Goal: Task Accomplishment & Management: Use online tool/utility

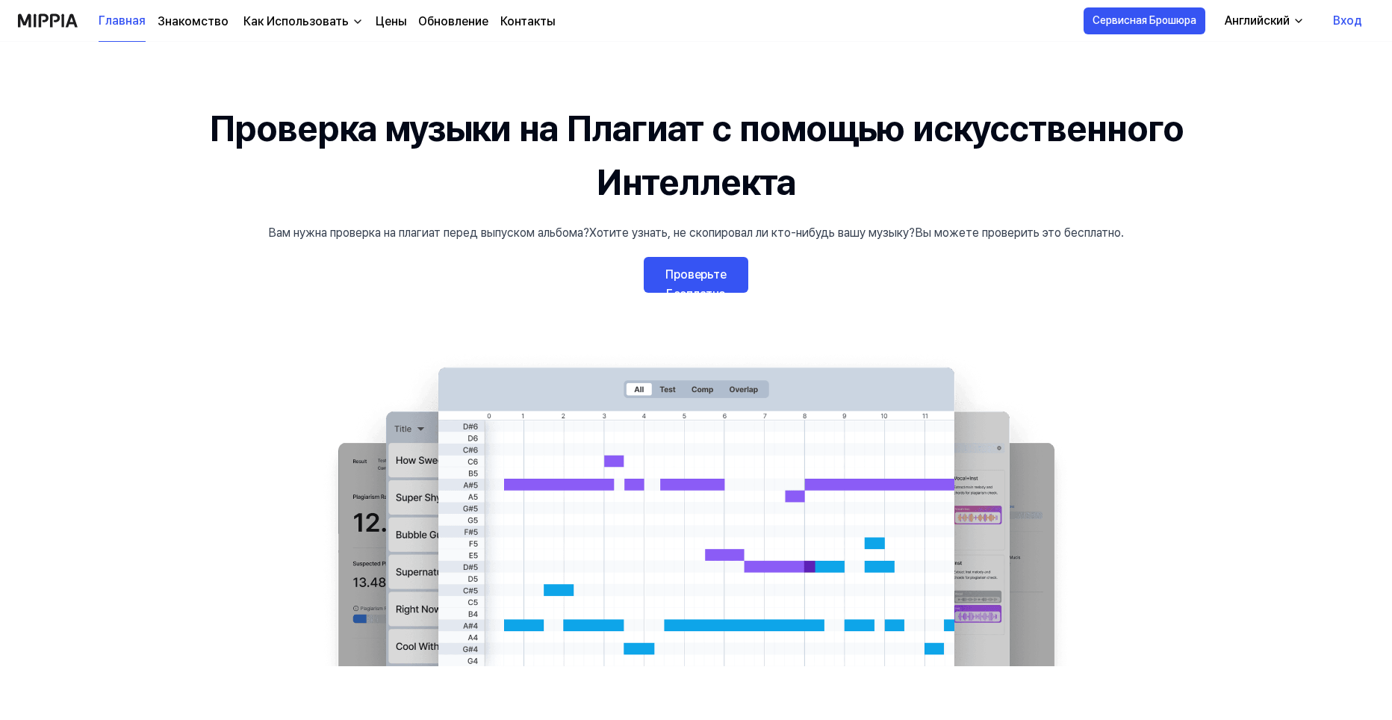
click at [680, 284] on link "Проверьте Бесплатно" at bounding box center [696, 275] width 105 height 36
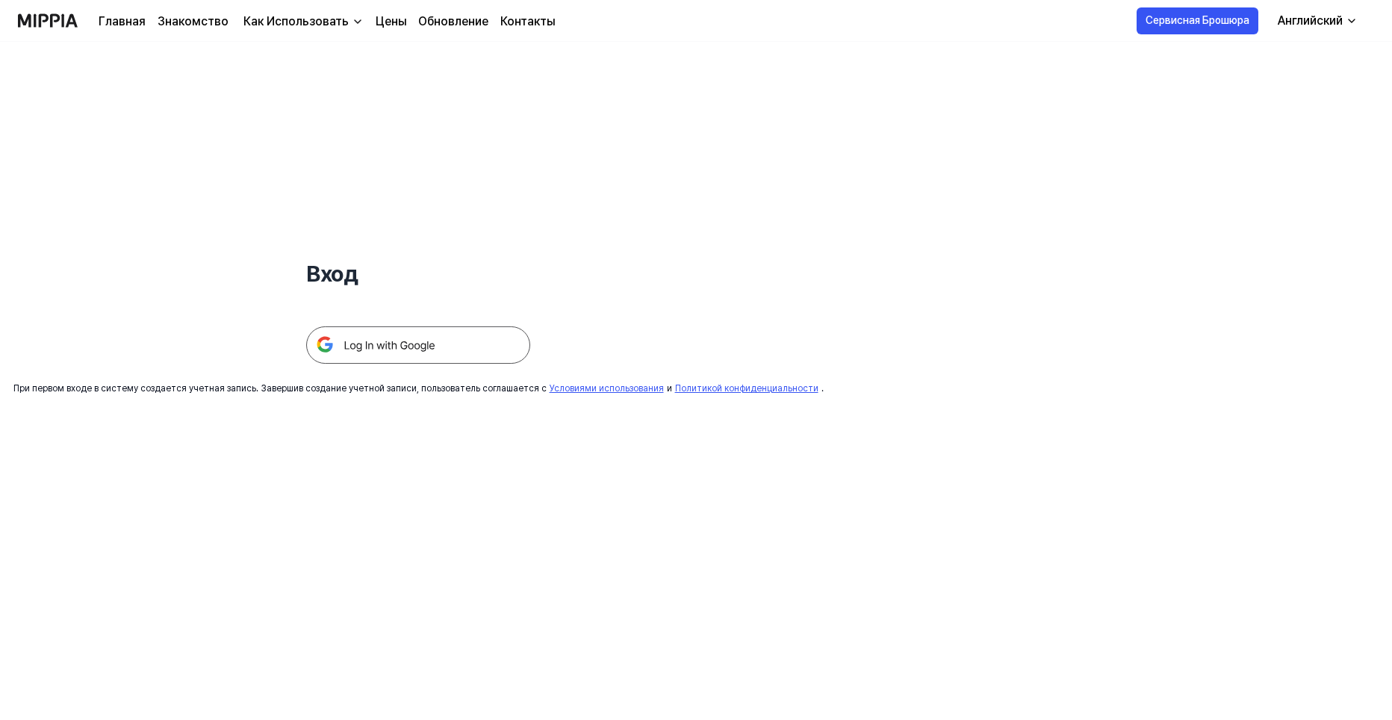
click at [455, 362] on img at bounding box center [418, 344] width 224 height 37
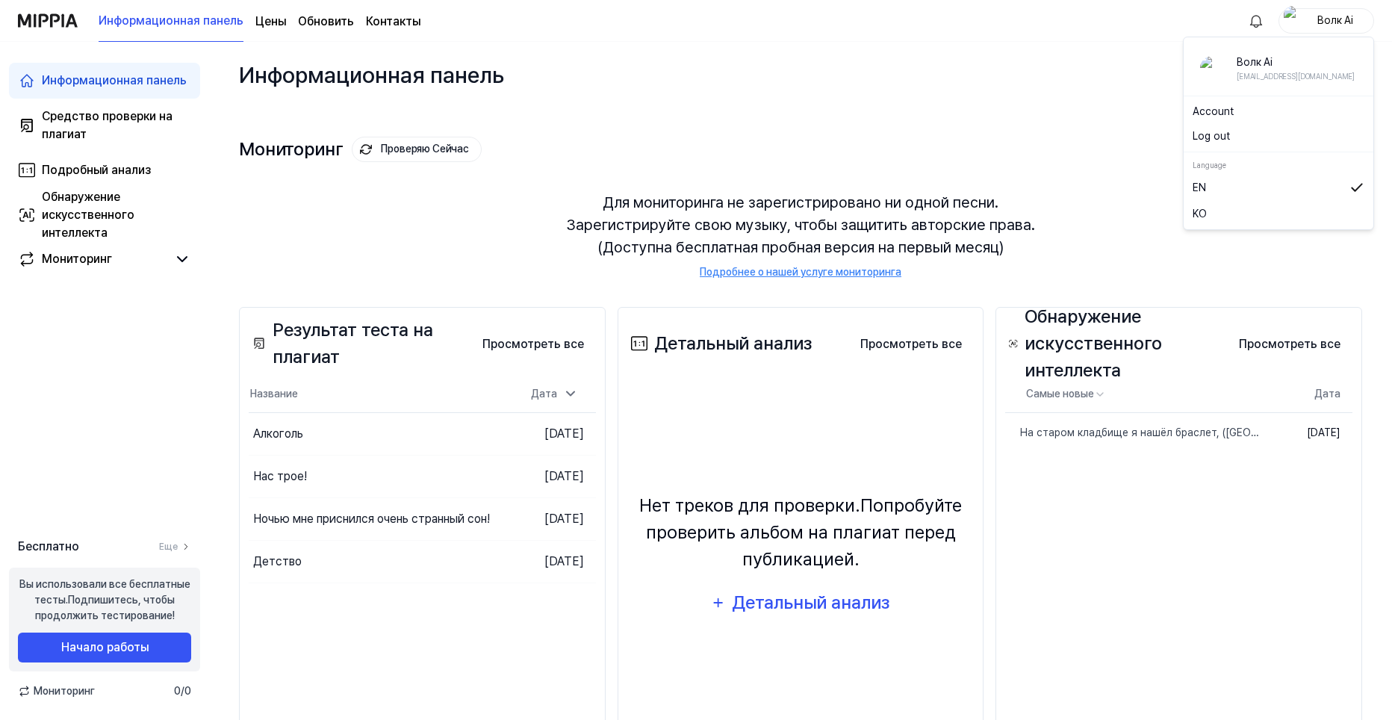
click at [1310, 24] on div "Волк Ai" at bounding box center [1335, 20] width 58 height 16
click at [1233, 134] on button "Выход" at bounding box center [1279, 136] width 172 height 16
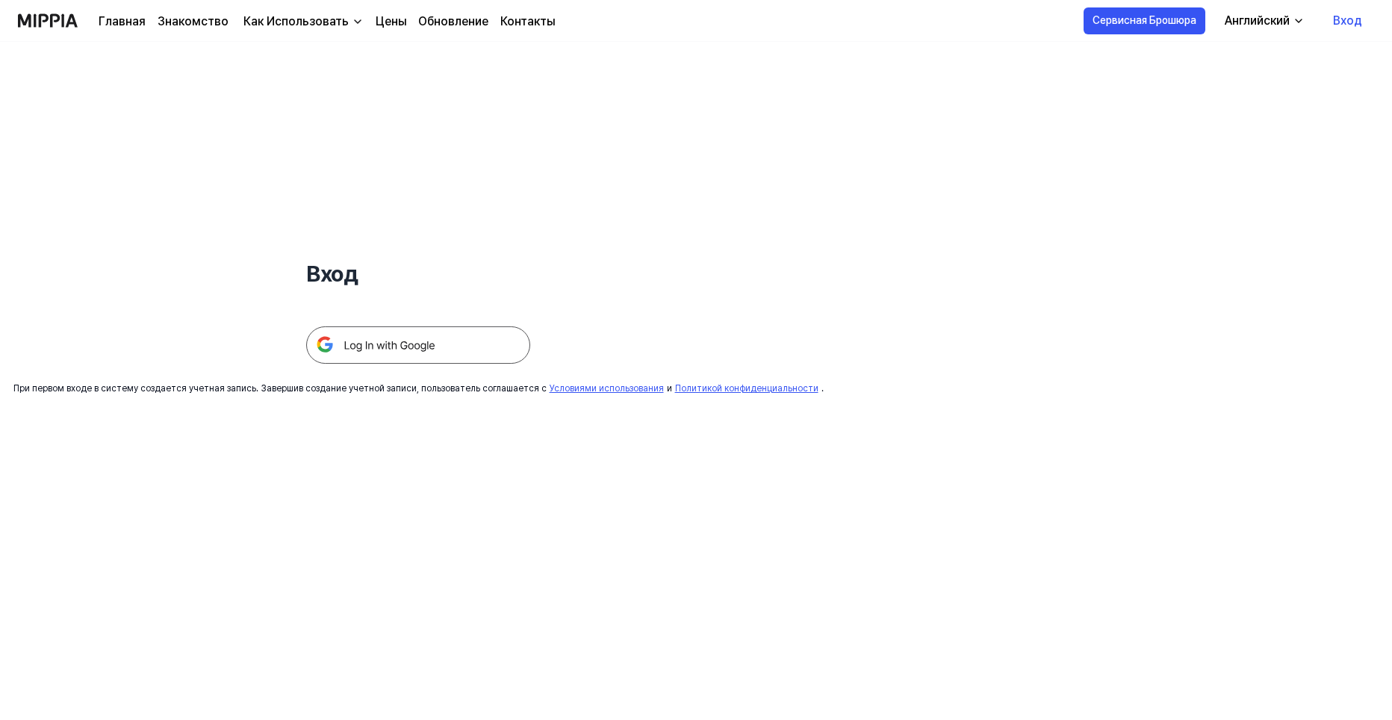
click at [443, 350] on img at bounding box center [418, 344] width 224 height 37
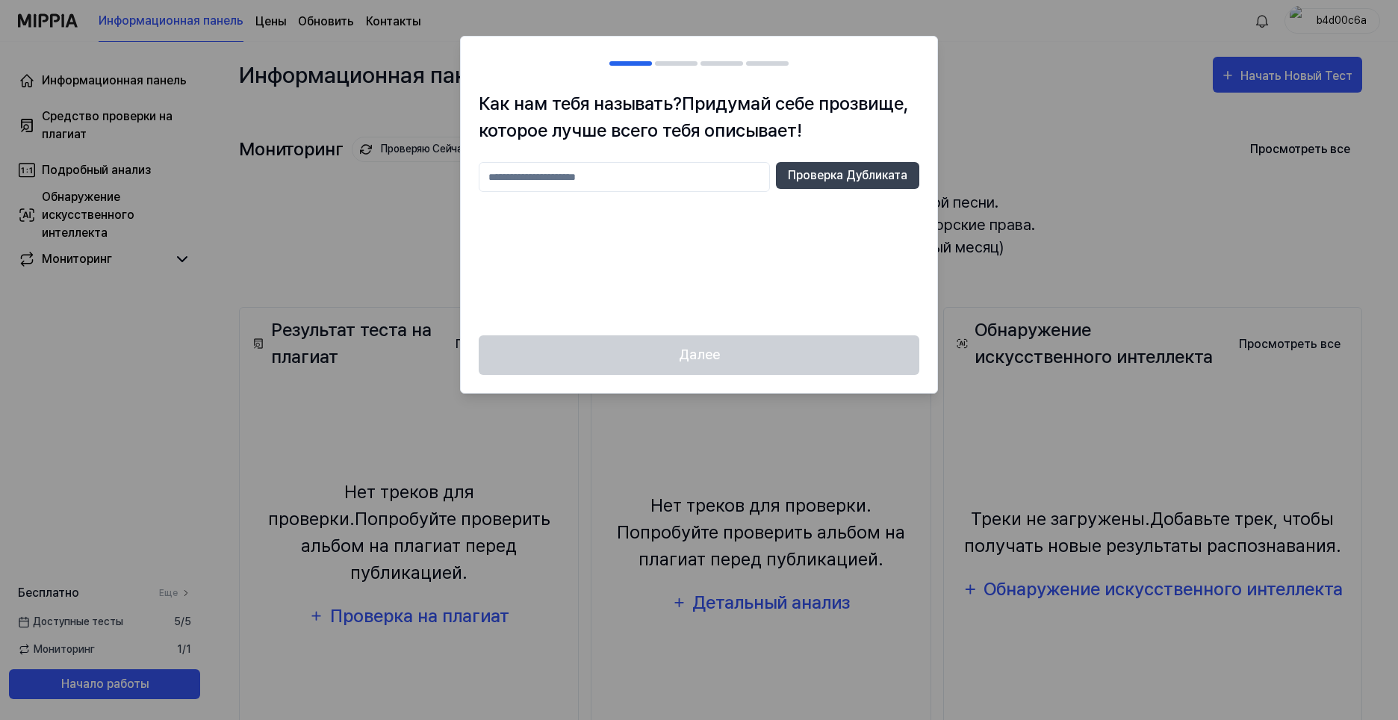
click at [553, 172] on input "text" at bounding box center [624, 177] width 291 height 30
type input "*****"
click at [801, 178] on ya-tr-span "Проверка Дубликата" at bounding box center [847, 176] width 119 height 18
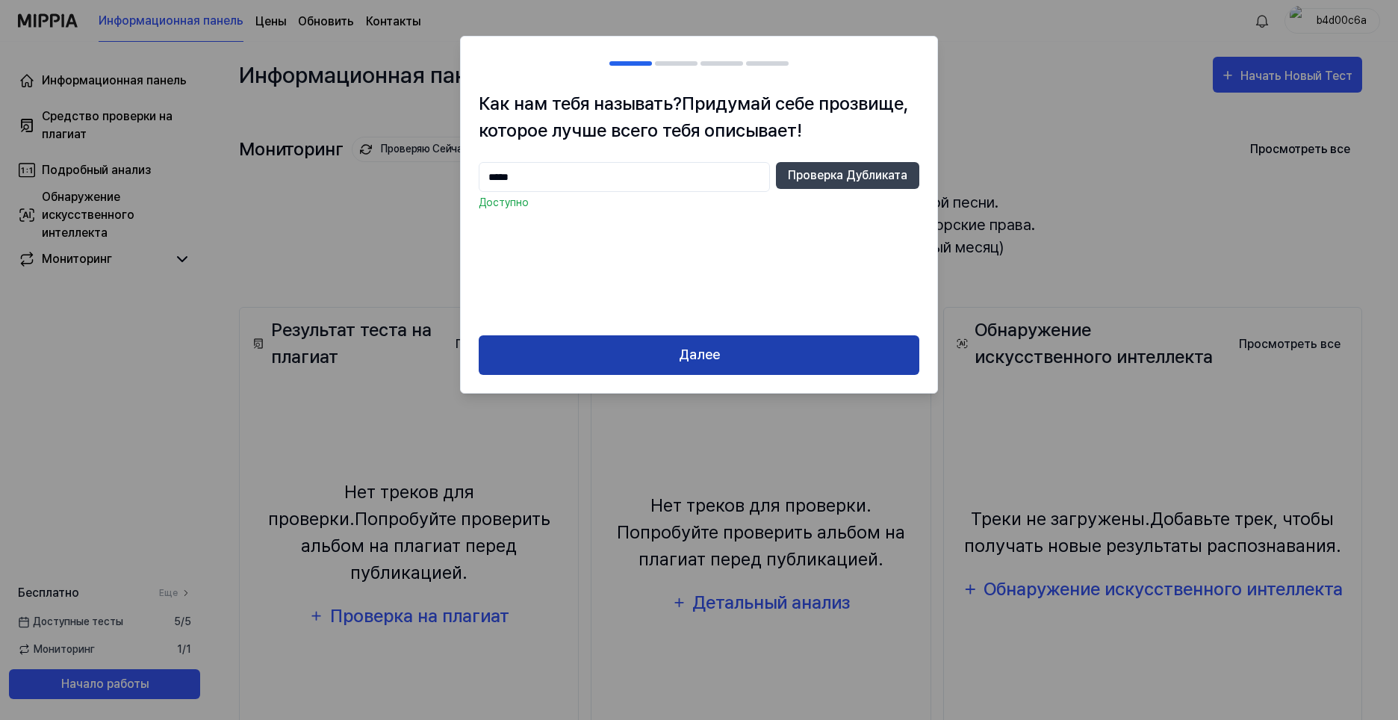
click at [690, 360] on ya-tr-span "Далее" at bounding box center [699, 355] width 41 height 22
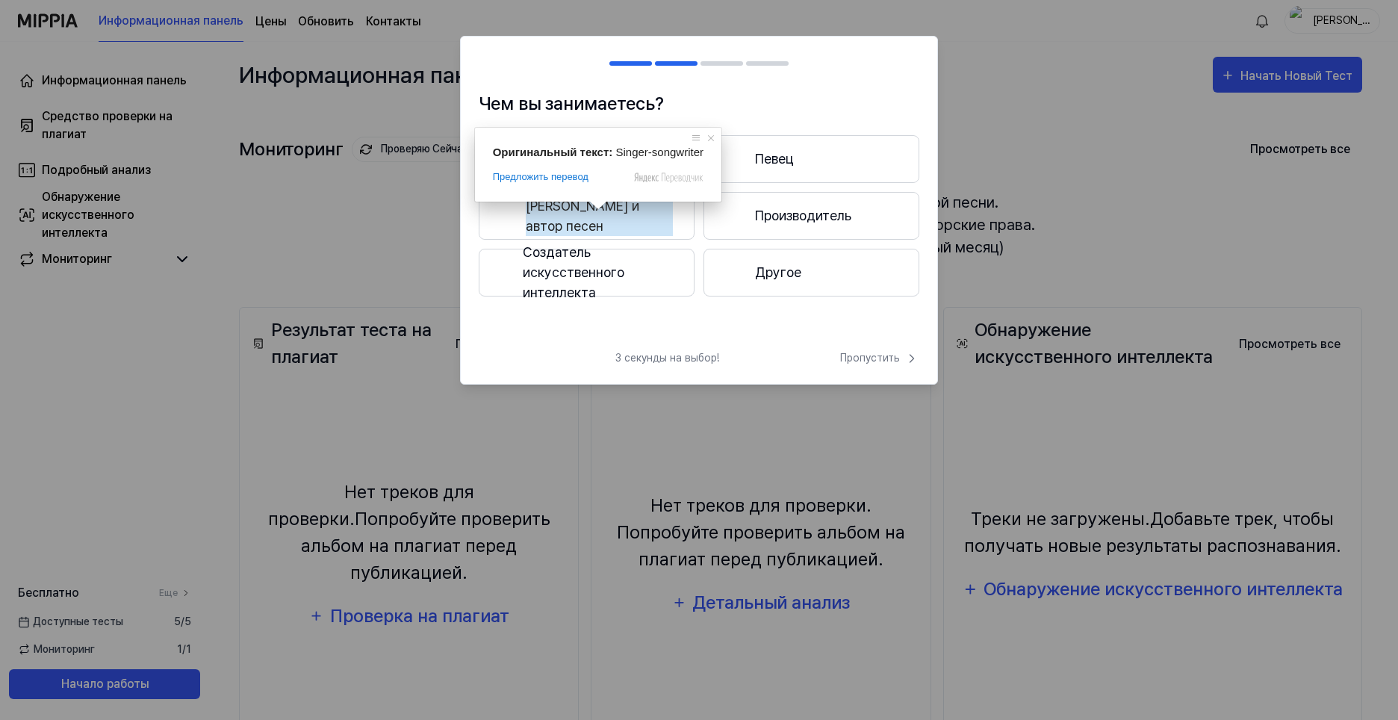
click at [607, 214] on ya-tr-span "[PERSON_NAME] и автор песен" at bounding box center [599, 216] width 147 height 40
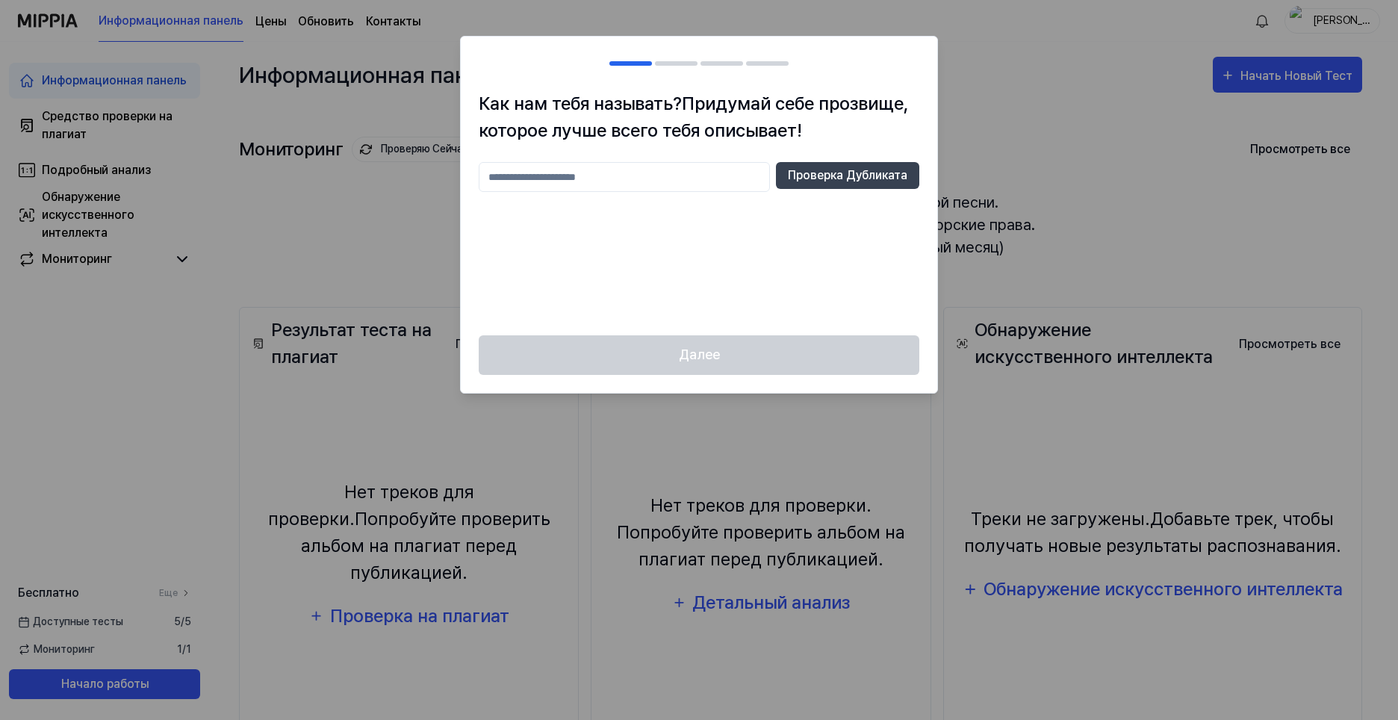
click at [525, 175] on input "text" at bounding box center [624, 177] width 291 height 30
type input "********"
click at [828, 180] on ya-tr-span "Проверка Дубликата" at bounding box center [847, 176] width 119 height 18
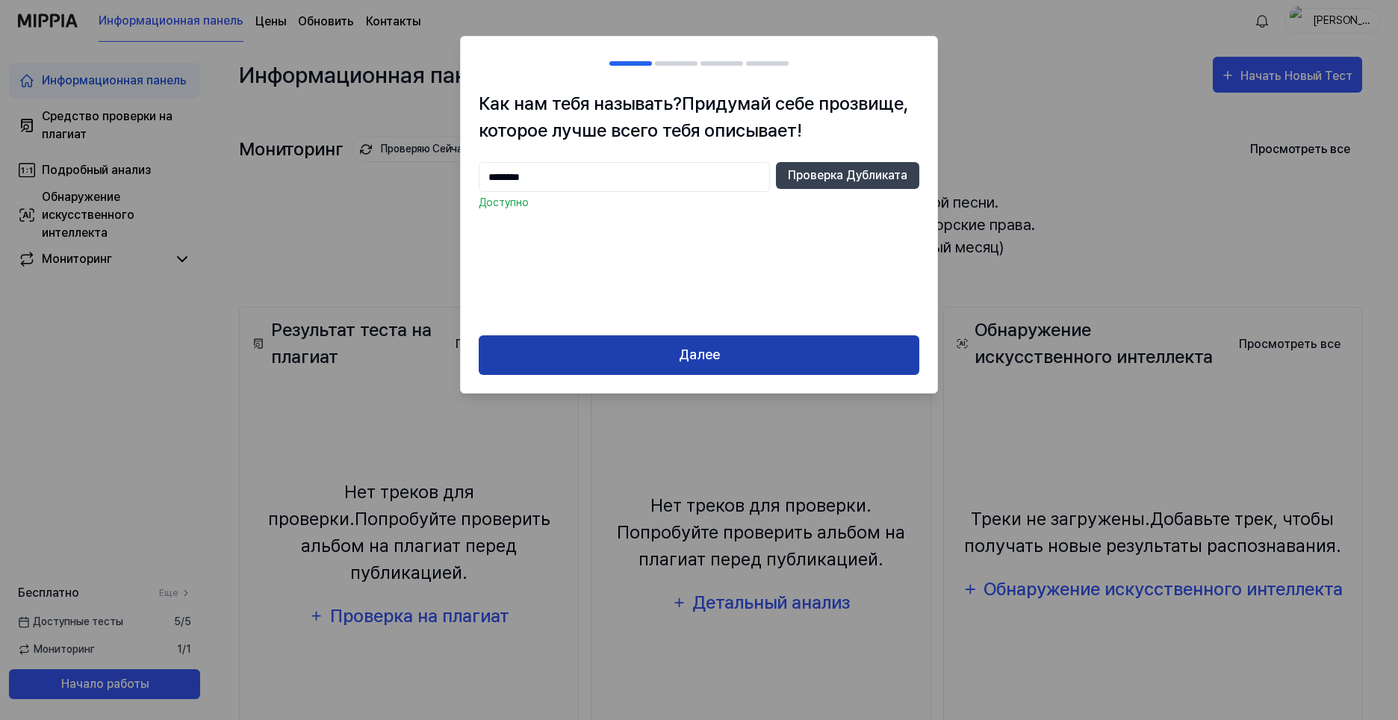
click at [759, 364] on button "Далее" at bounding box center [699, 355] width 441 height 40
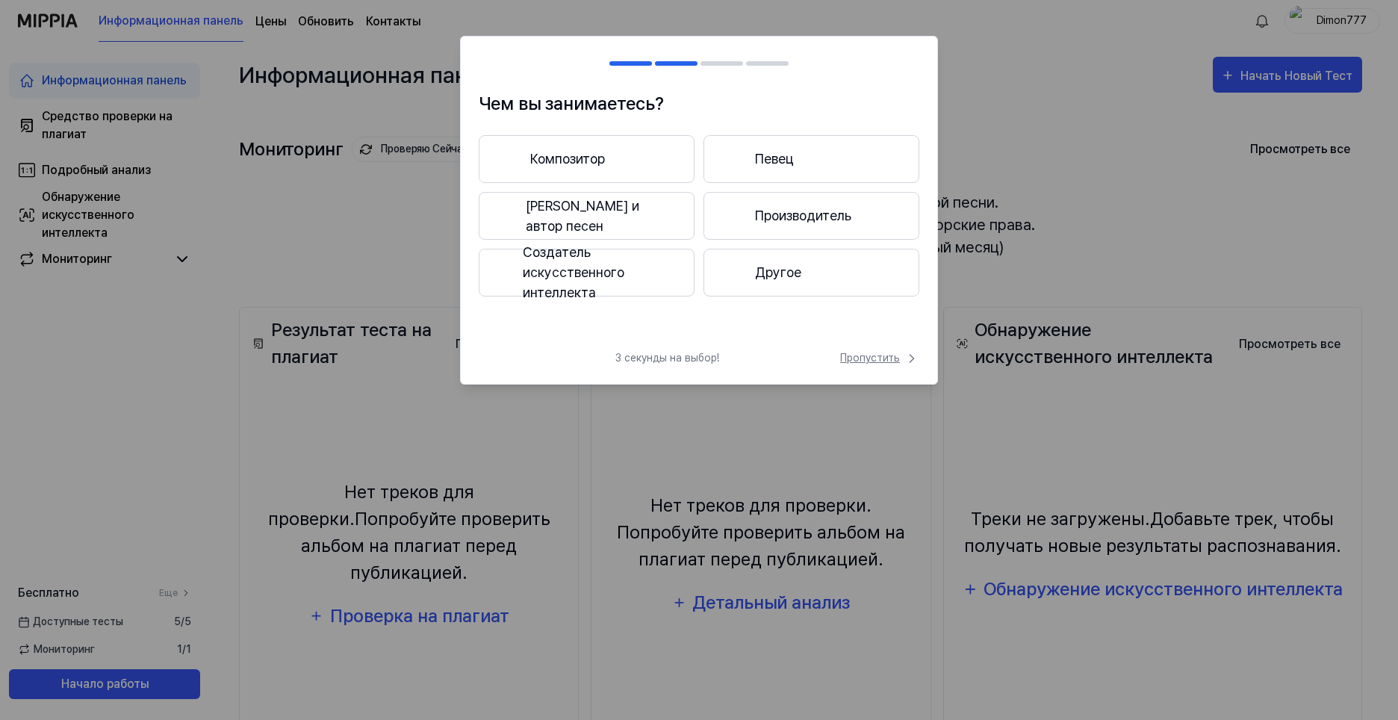
click at [871, 361] on ya-tr-span "Пропустить" at bounding box center [870, 358] width 60 height 16
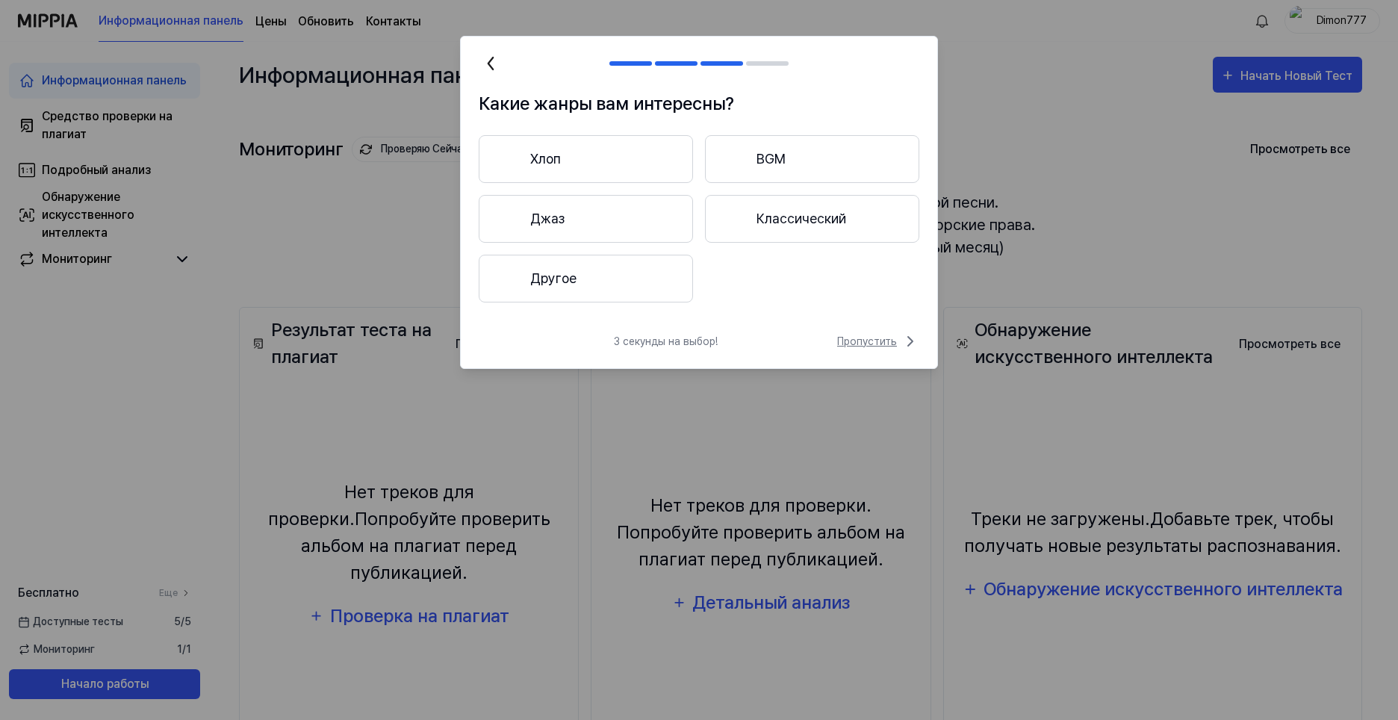
click at [869, 344] on ya-tr-span "Пропустить" at bounding box center [867, 342] width 60 height 16
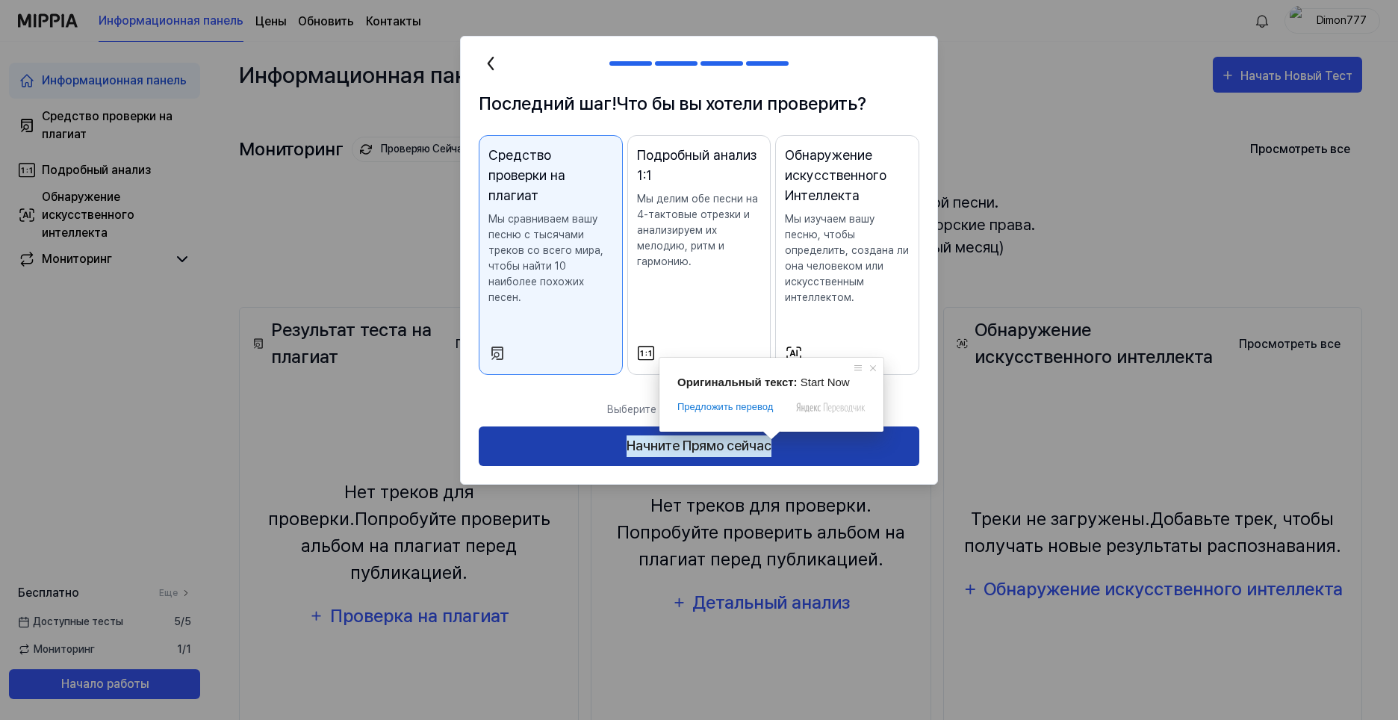
click at [759, 454] on ya-tr-span "Начните Прямо сейчас" at bounding box center [699, 446] width 145 height 22
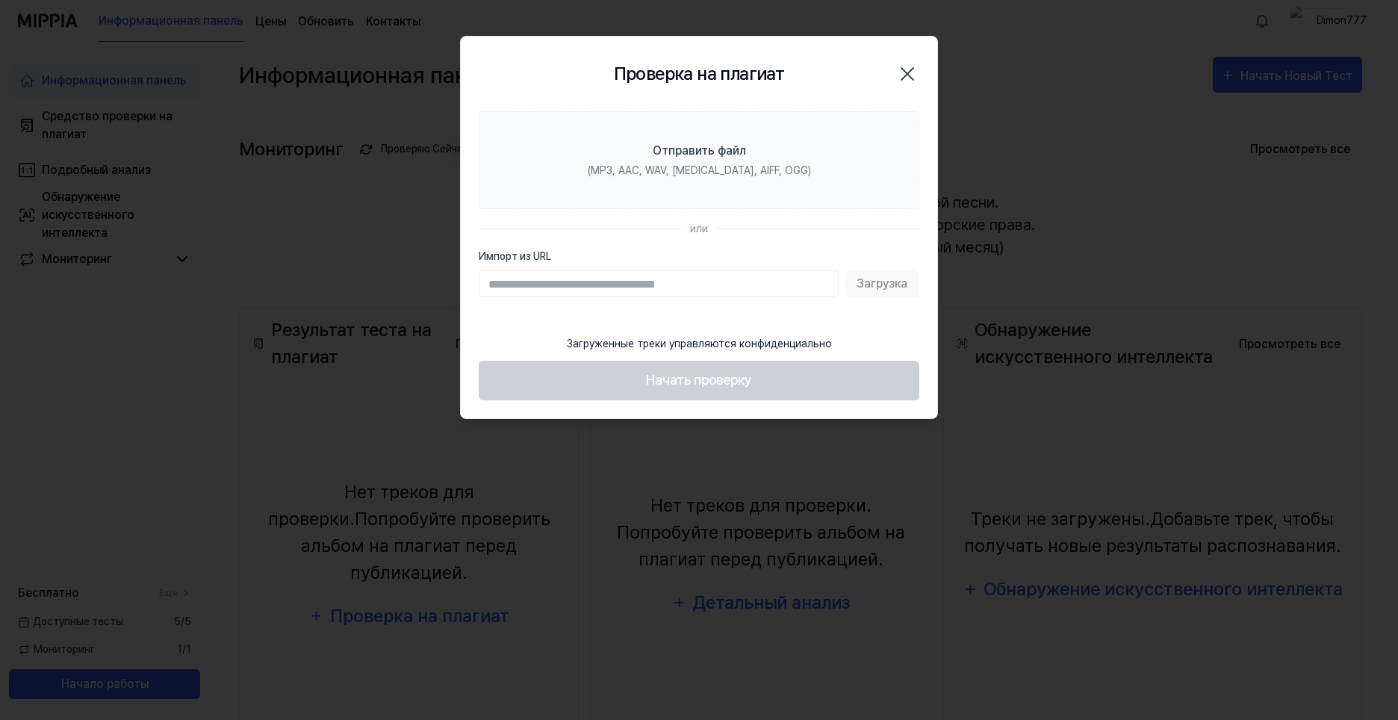
click at [912, 72] on icon "button" at bounding box center [907, 74] width 24 height 24
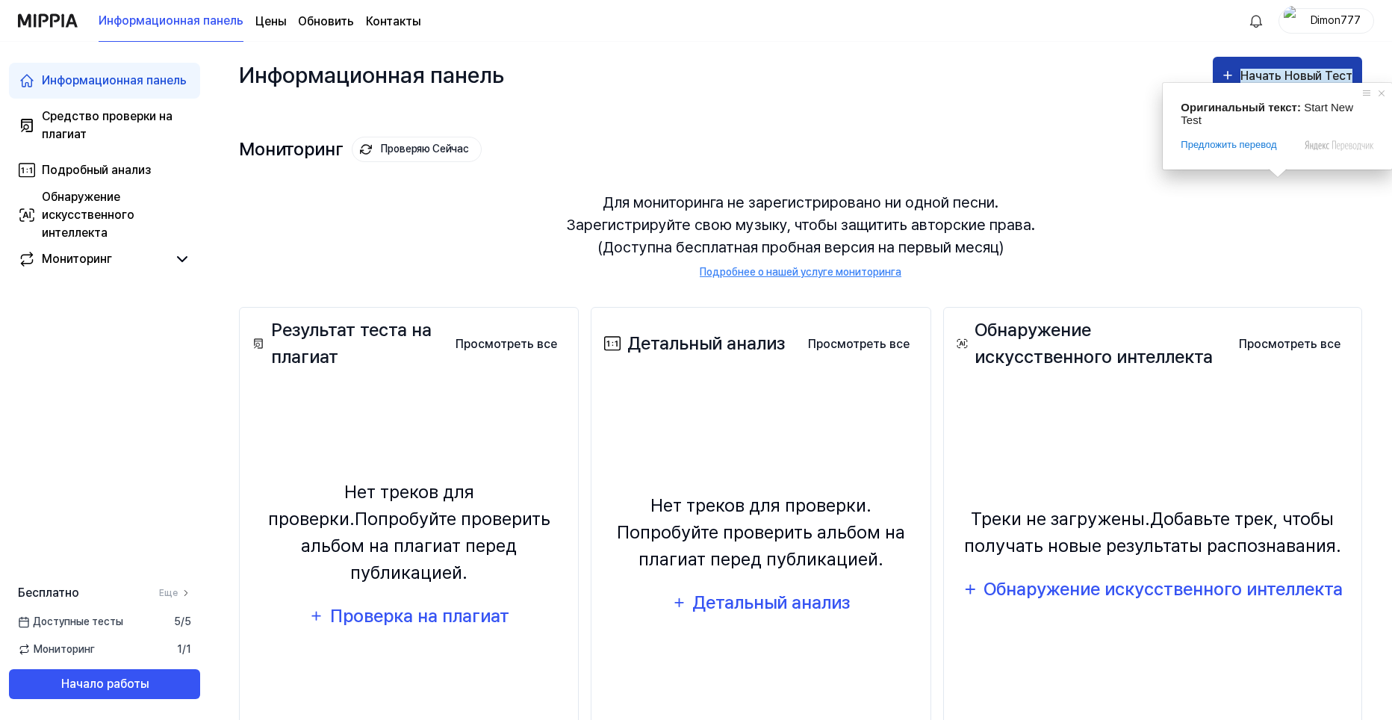
click at [1316, 75] on ya-tr-span "Начать Новый Тест" at bounding box center [1296, 76] width 112 height 14
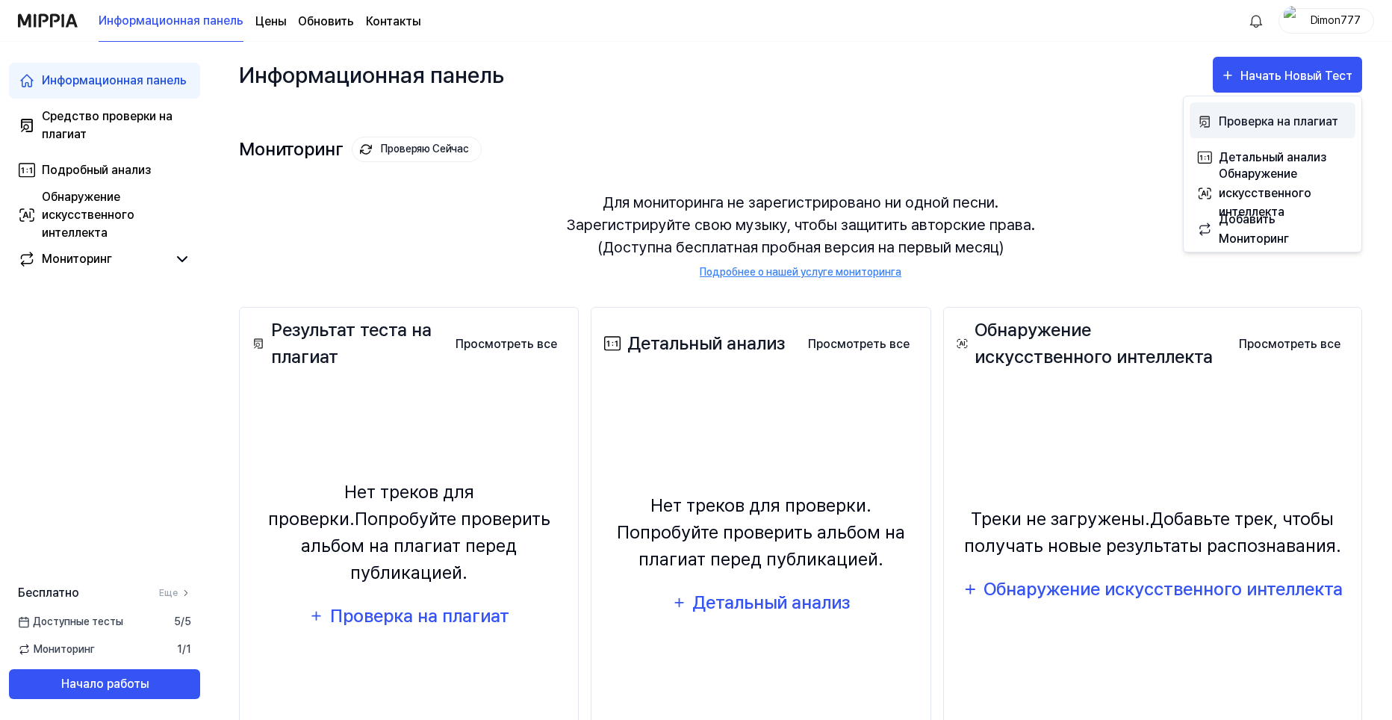
click at [1272, 130] on div "Проверка на плагиат" at bounding box center [1284, 121] width 130 height 19
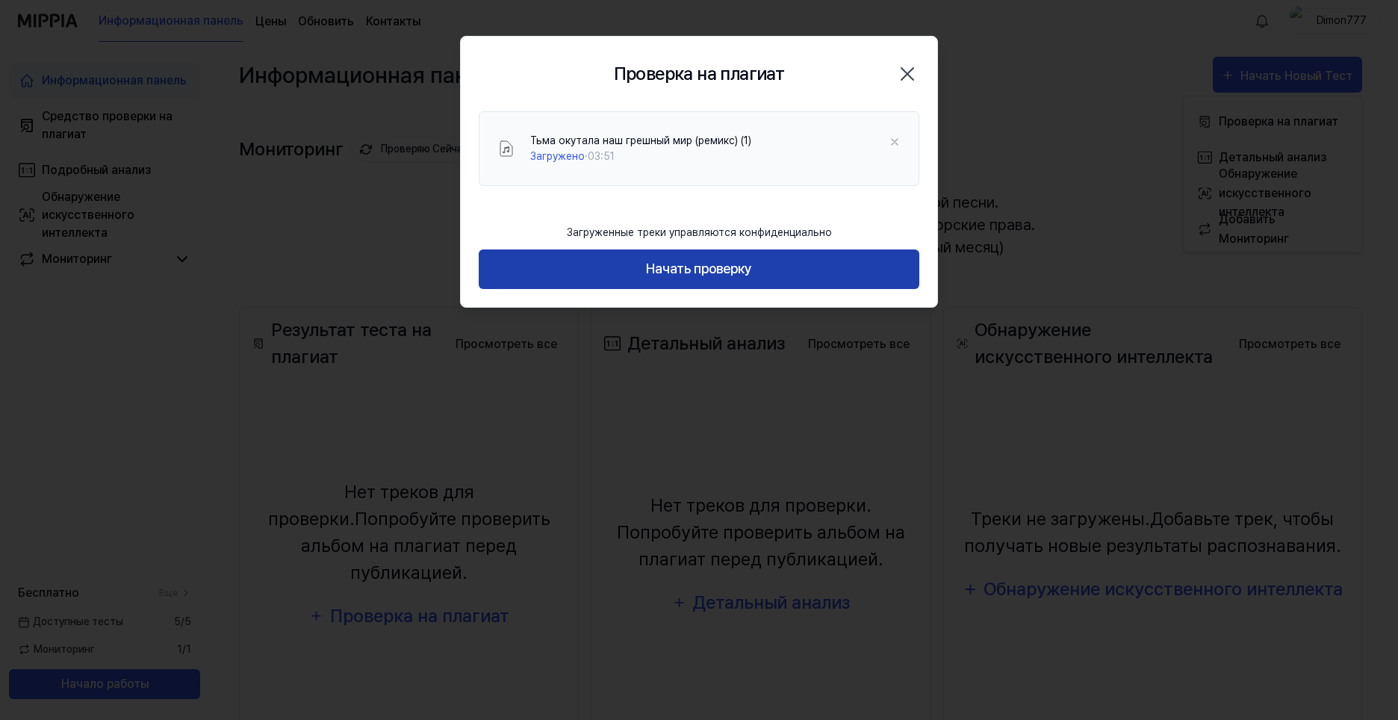
click at [720, 273] on ya-tr-span "Начать проверку" at bounding box center [699, 269] width 106 height 22
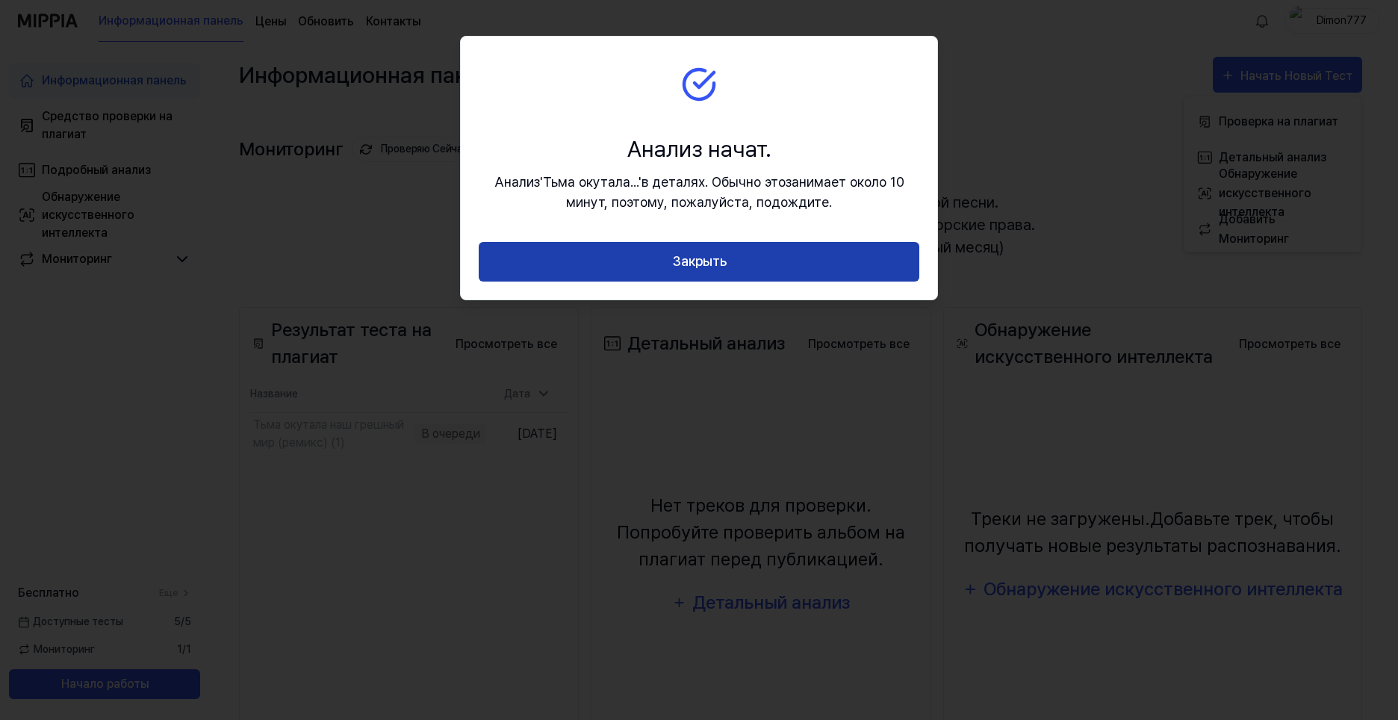
click at [743, 267] on button "Закрыть" at bounding box center [699, 262] width 441 height 40
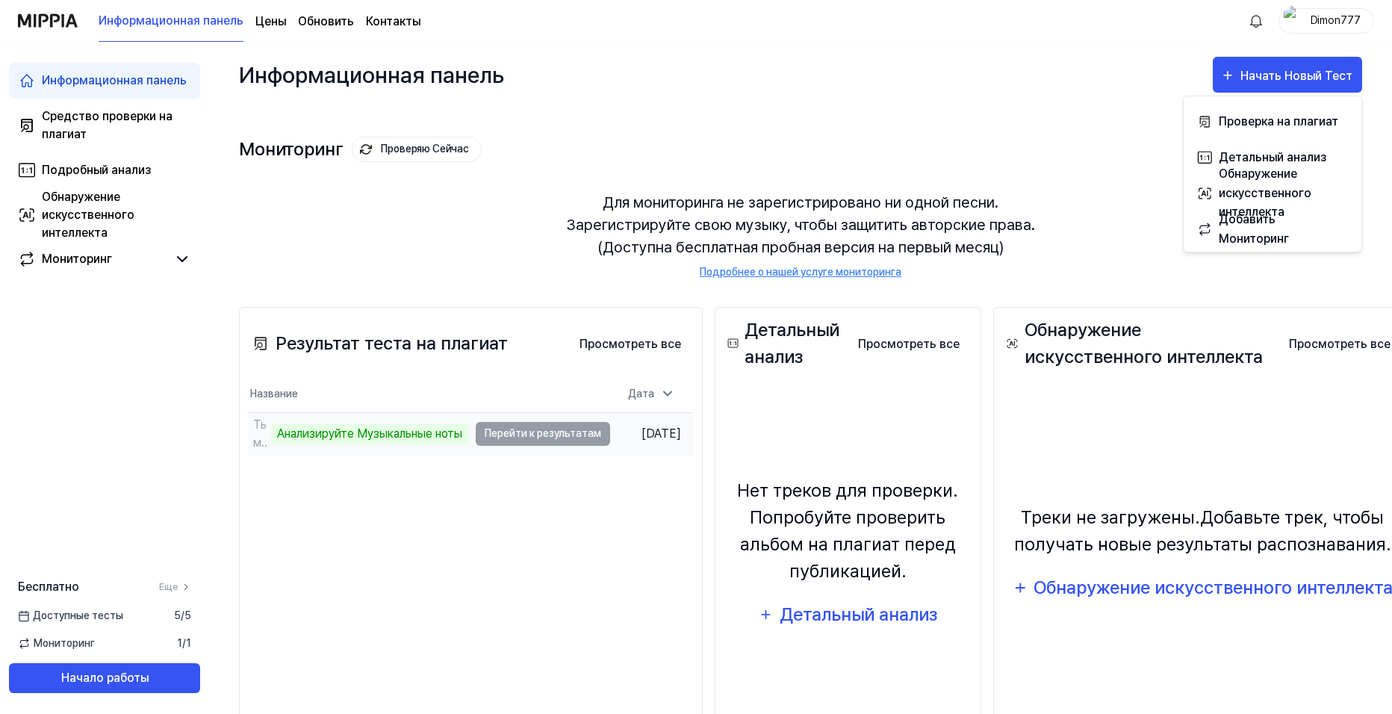
click at [518, 433] on td "Тьма окутала наш грешный мир (ремикс) (1) Анализируйте Музыкальные ноты Перейти…" at bounding box center [429, 434] width 361 height 42
click at [379, 435] on ya-tr-span "Анализируйте Музыкальные ноты" at bounding box center [369, 433] width 185 height 14
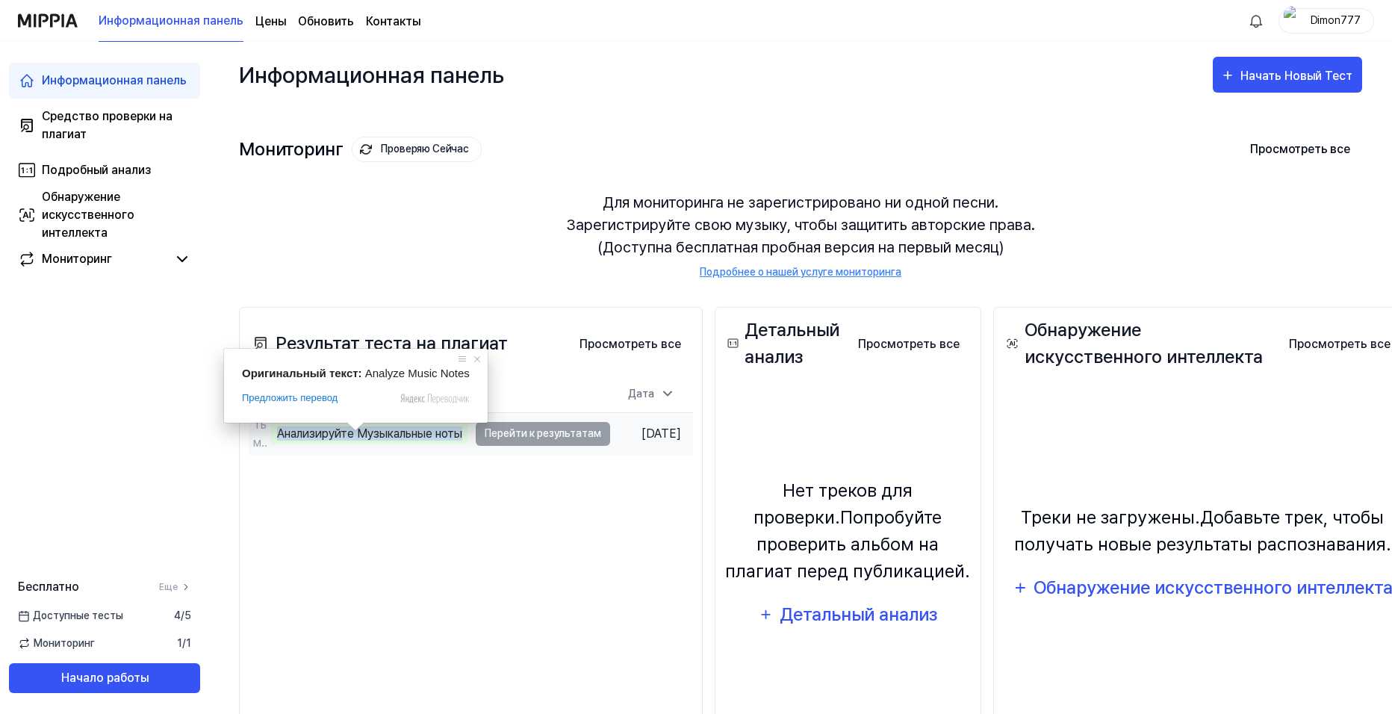
click at [364, 435] on ya-tr-span "Анализируйте Музыкальные ноты" at bounding box center [369, 433] width 185 height 14
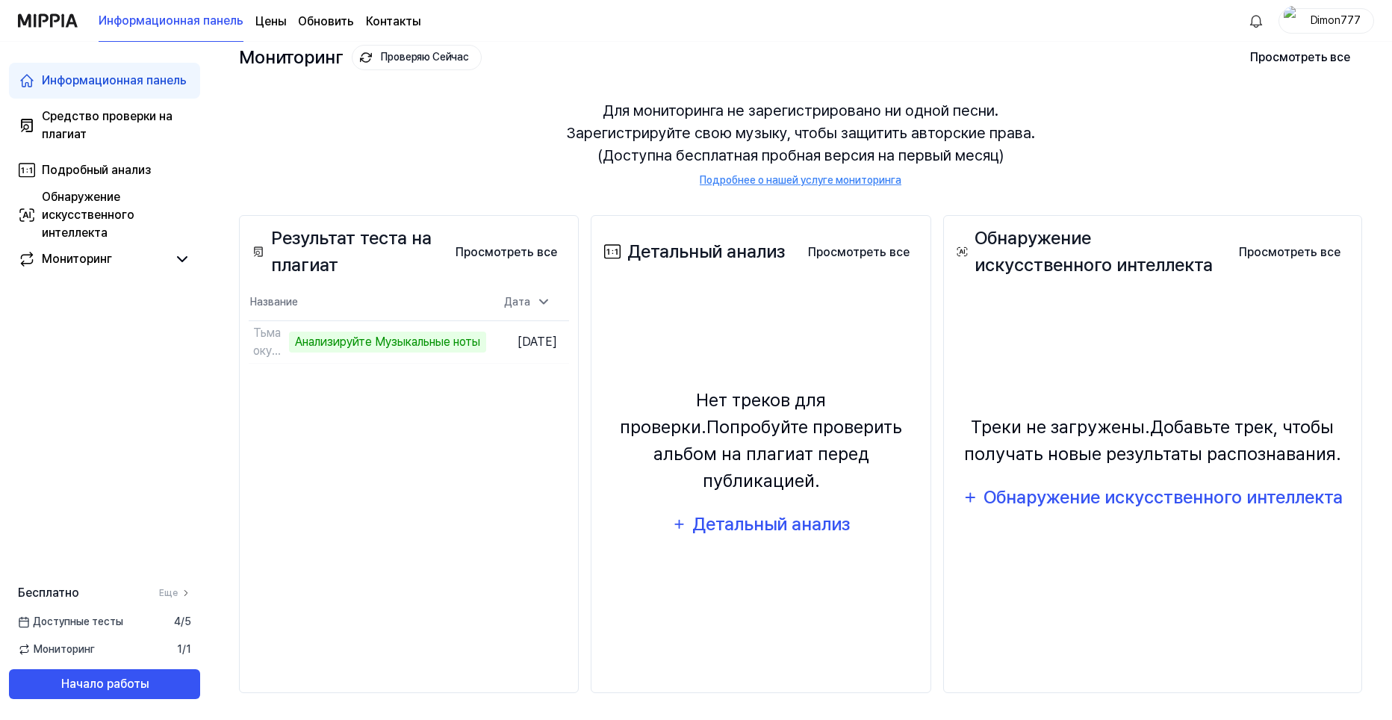
scroll to position [95, 0]
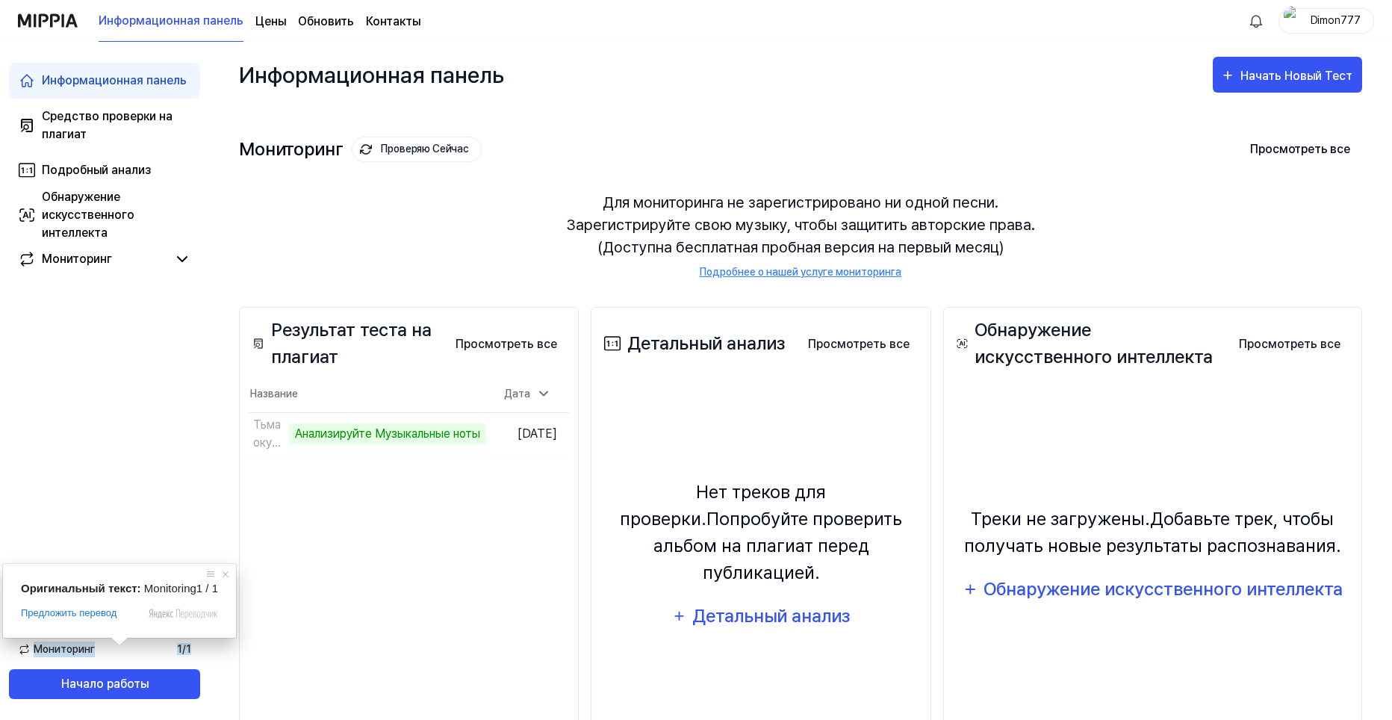
click at [48, 653] on ya-tr-span "Мониторинг" at bounding box center [64, 649] width 61 height 16
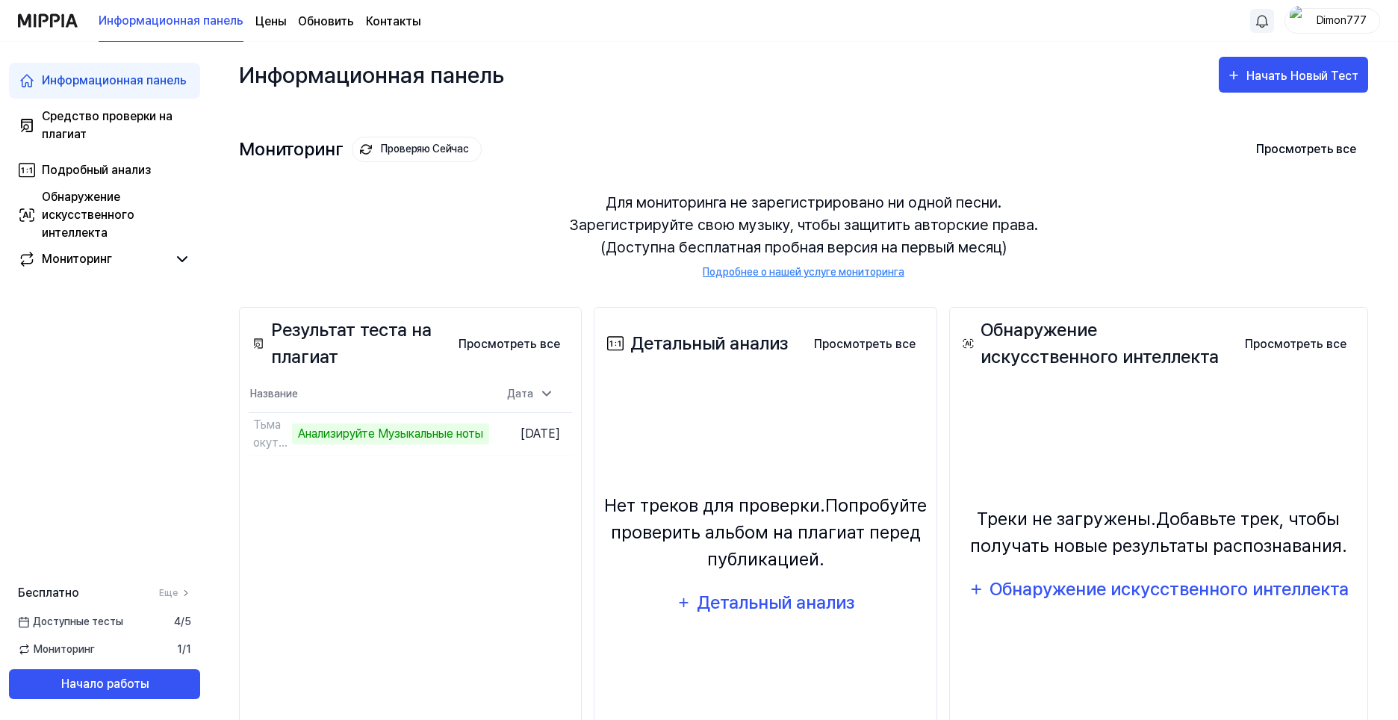
click at [1261, 19] on html "Информационная панель Цены Обновить Контакты Dimon777 Информационная панель Сре…" at bounding box center [699, 360] width 1398 height 720
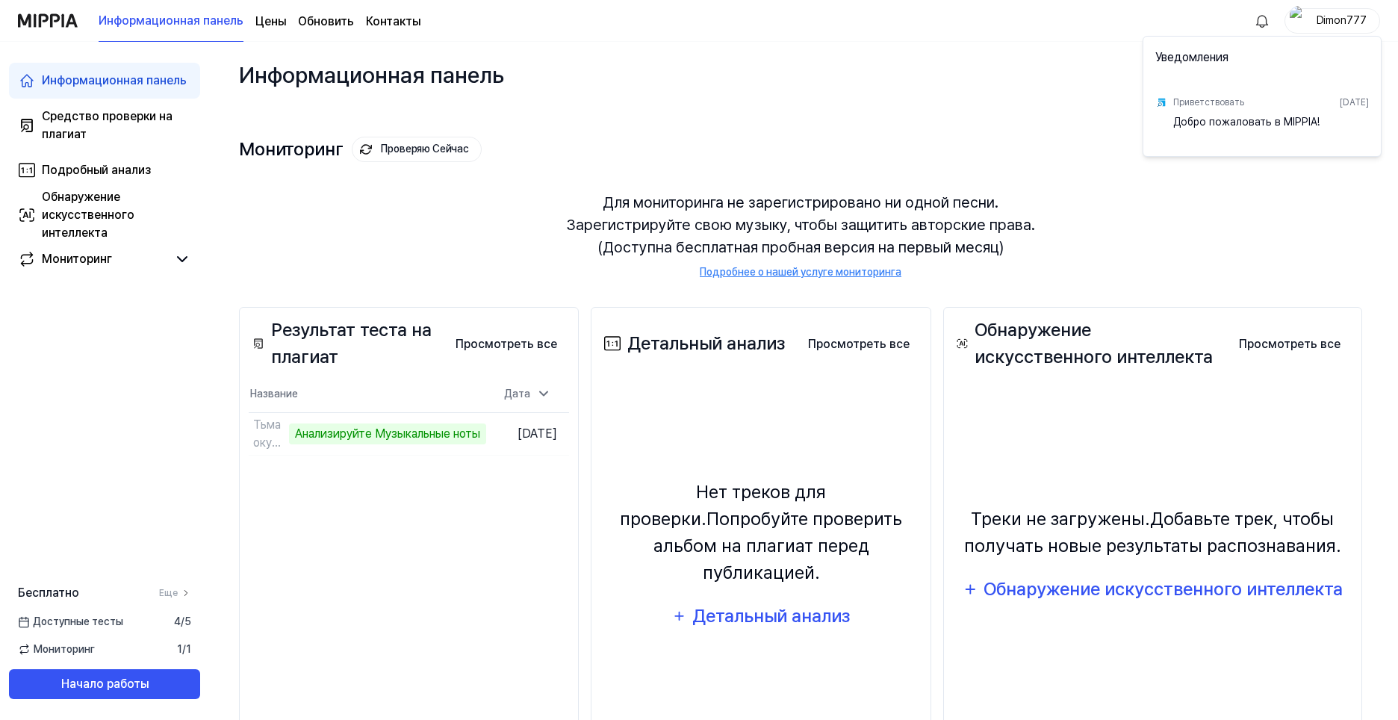
click at [1262, 22] on html "Информационная панель Цены Обновить Контакты Dimon777 Информационная панель Сре…" at bounding box center [699, 360] width 1398 height 720
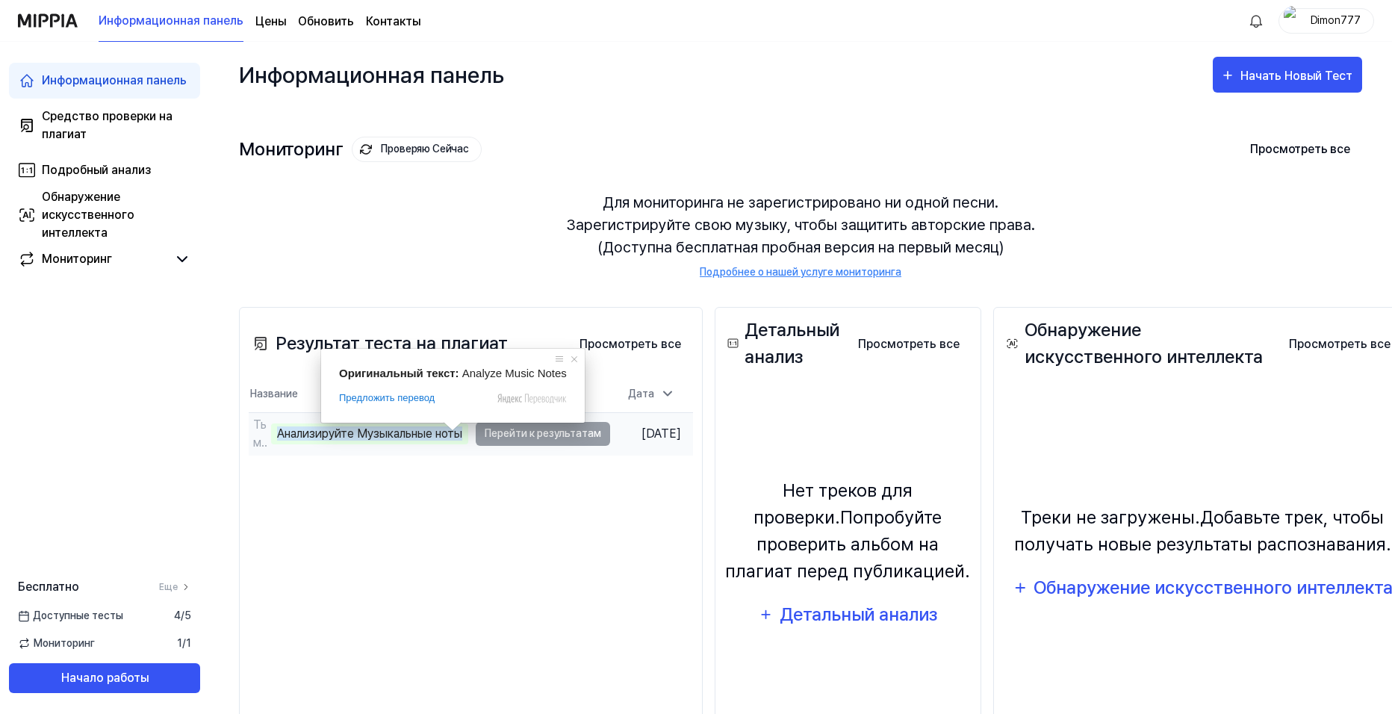
click at [338, 438] on ya-tr-span "Анализируйте Музыкальные ноты" at bounding box center [369, 433] width 185 height 14
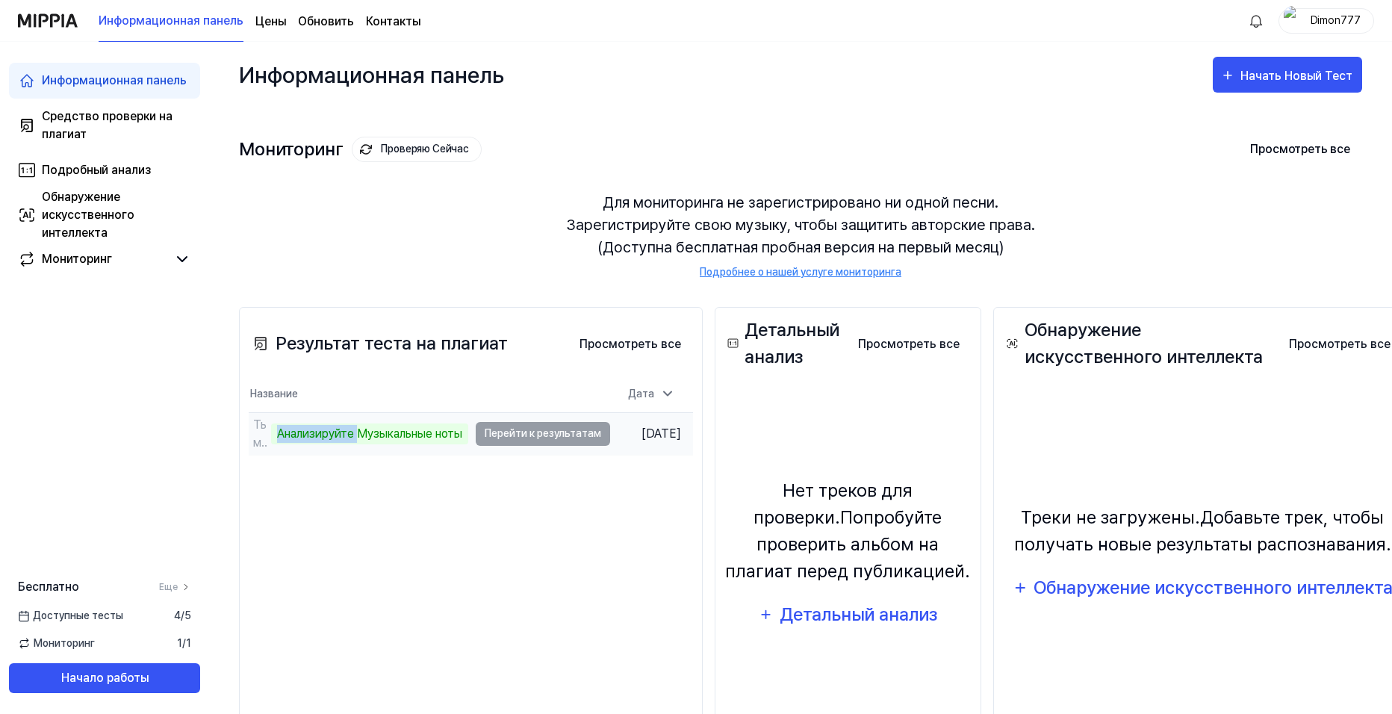
click at [338, 438] on ya-tr-span "Анализируйте Музыкальные ноты" at bounding box center [369, 433] width 185 height 14
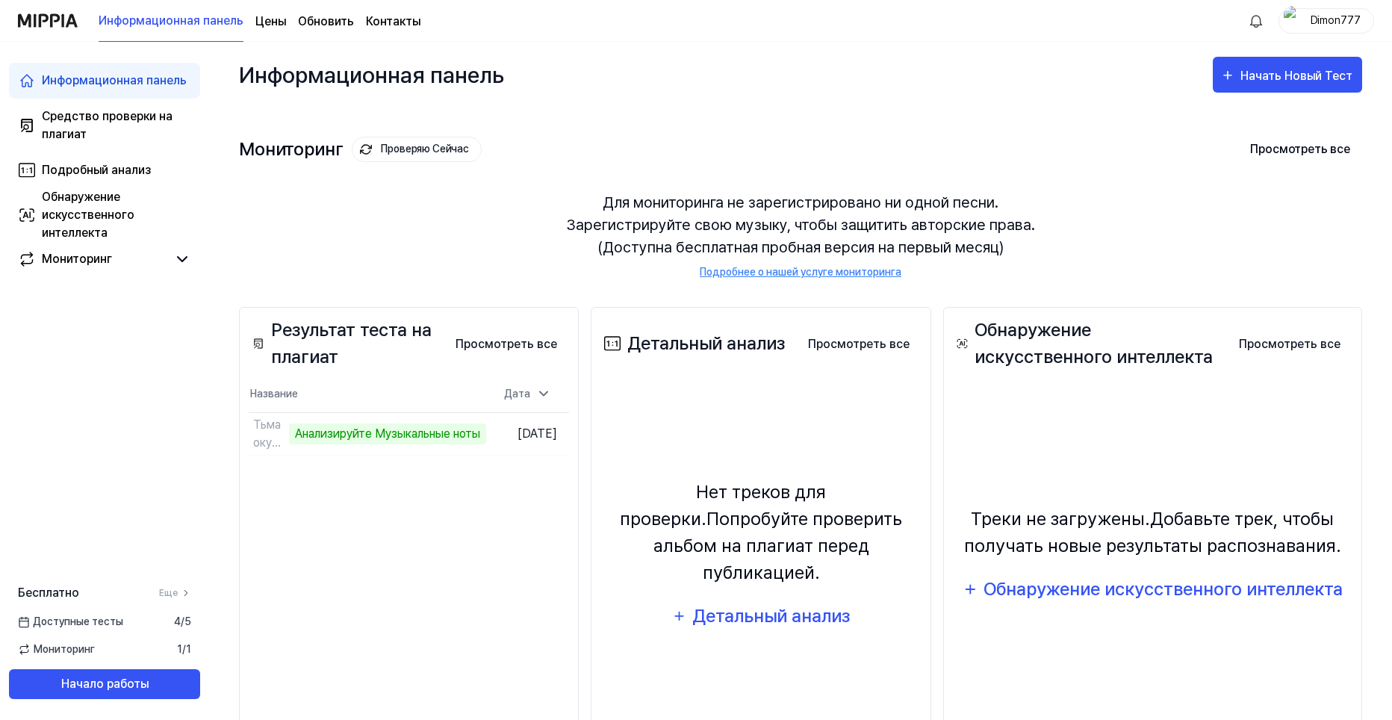
click at [476, 479] on div "Результат теста на плагиат Просмотреть все Plagiarism Test Result Название Дата…" at bounding box center [409, 546] width 340 height 478
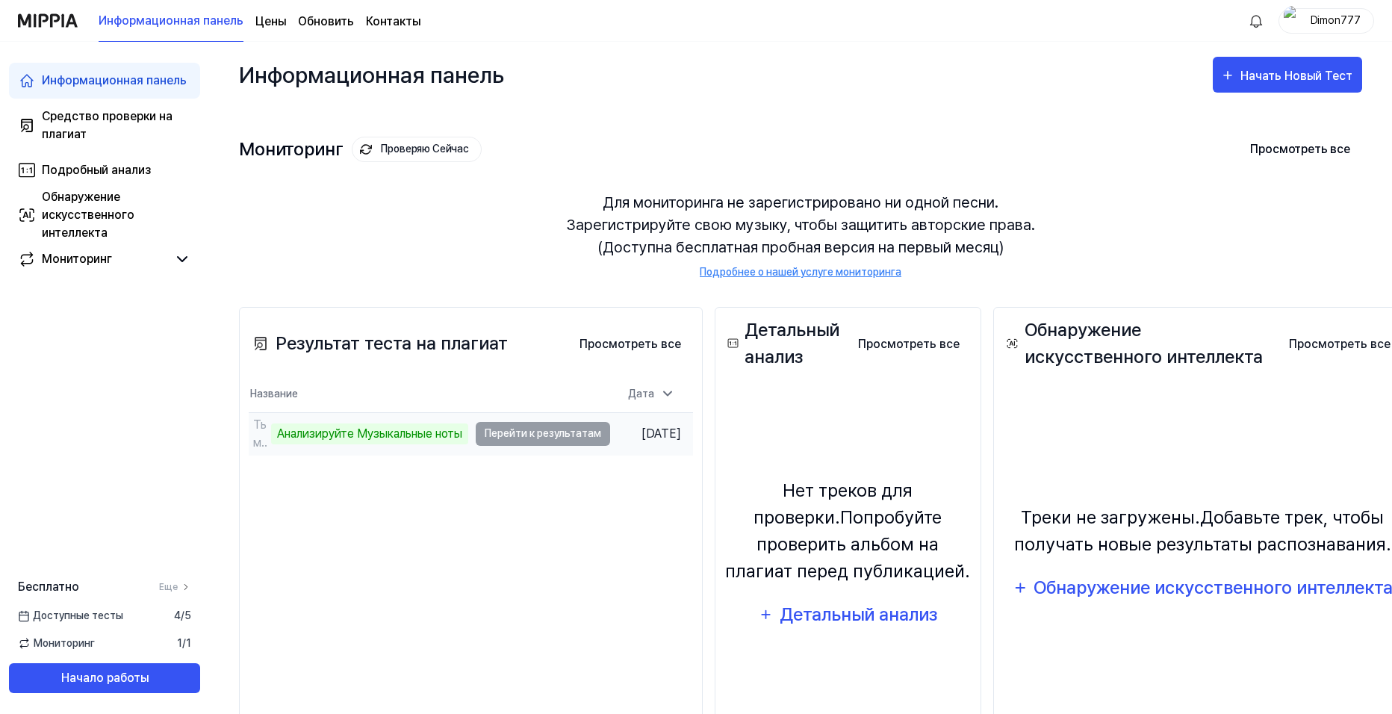
click at [530, 435] on td "Тьма окутала наш грешный мир (ремикс) (1) Анализируйте Музыкальные ноты Перейти…" at bounding box center [429, 434] width 361 height 42
click at [574, 430] on td "Тьма окутала наш грешный мир (ремикс) (1) Анализируйте Музыкальные ноты Перейти…" at bounding box center [429, 434] width 361 height 42
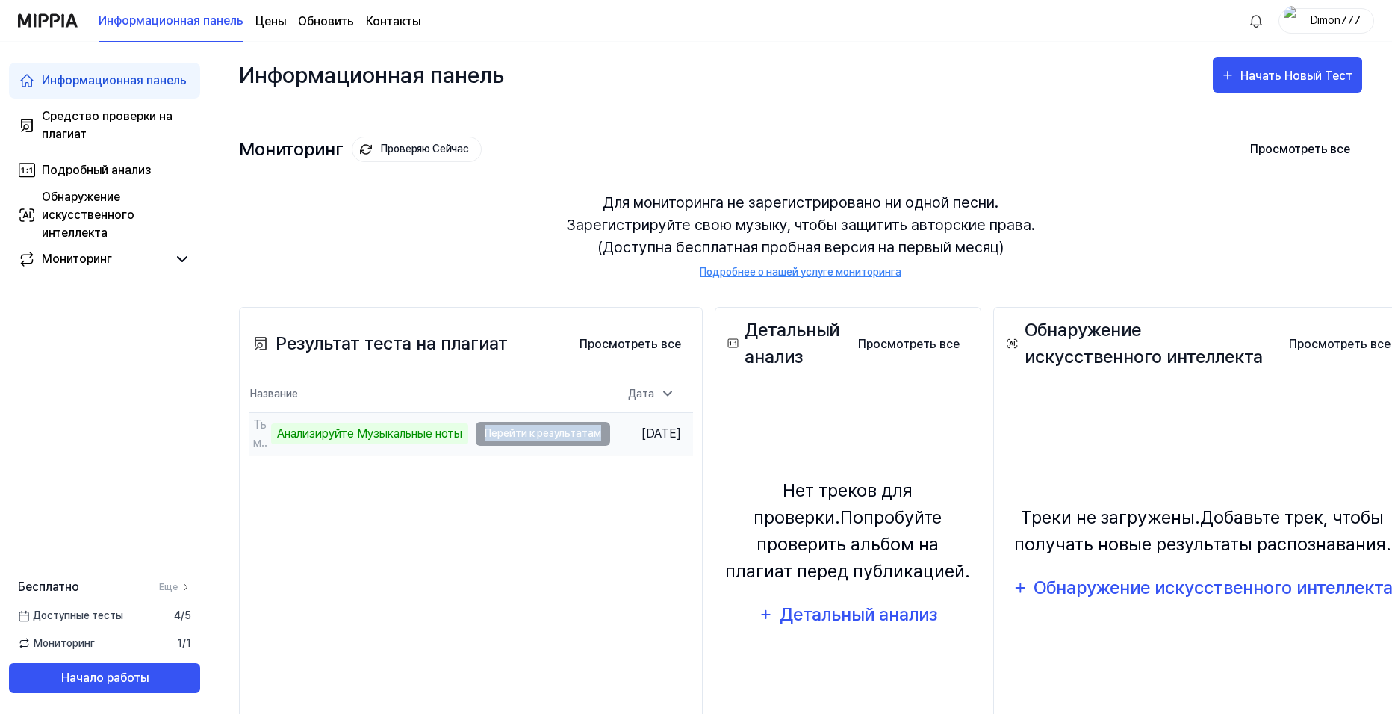
click at [574, 430] on td "Тьма окутала наш грешный мир (ремикс) (1) Анализируйте Музыкальные ноты Перейти…" at bounding box center [429, 434] width 361 height 42
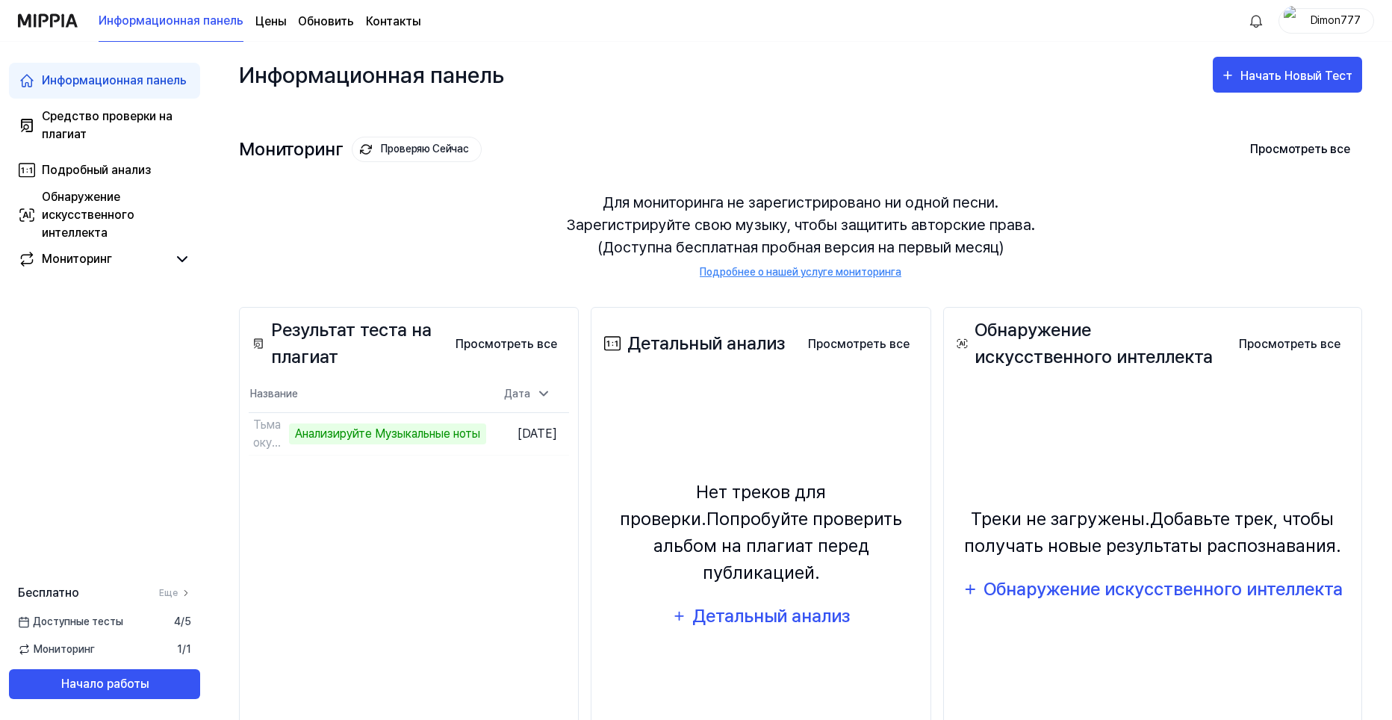
click at [532, 503] on div "Результат теста на плагиат Просмотреть все Plagiarism Test Result Название Дата…" at bounding box center [409, 546] width 340 height 478
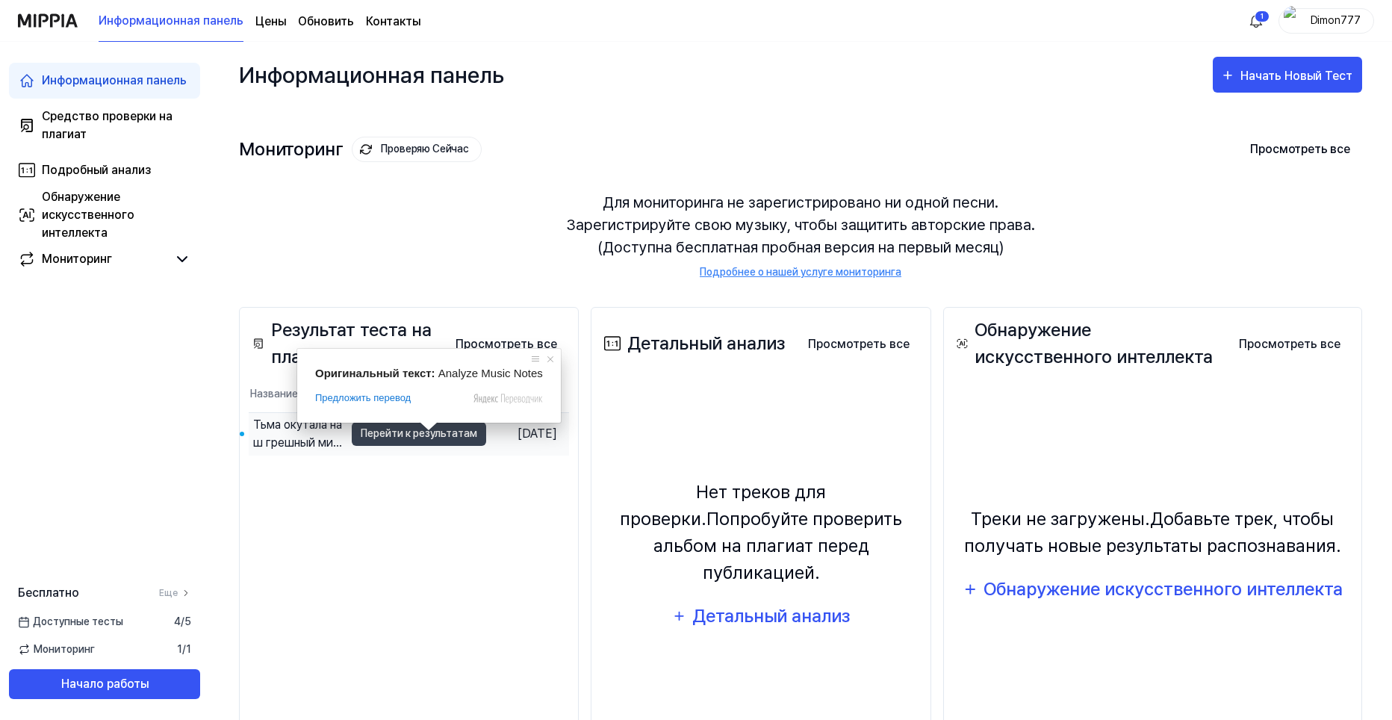
click at [533, 438] on ya-tr-span "[DATE]" at bounding box center [538, 433] width 40 height 14
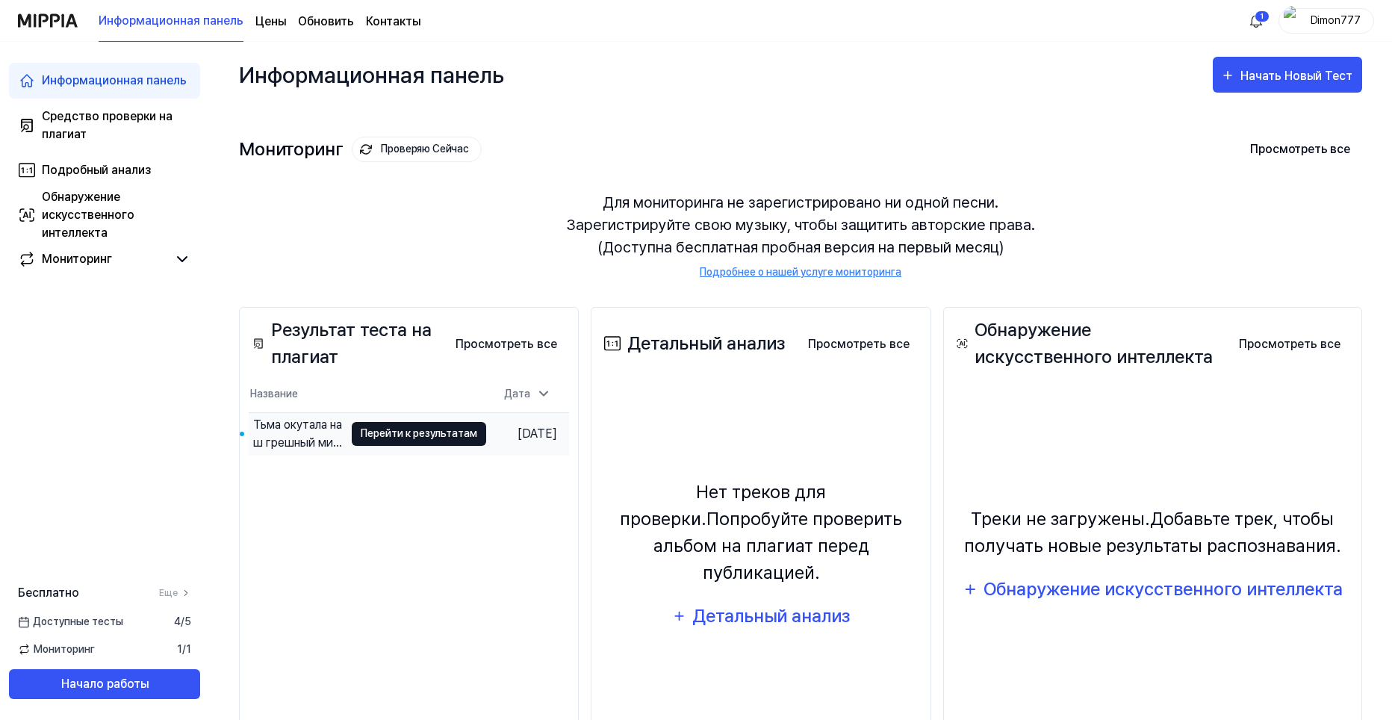
click at [379, 439] on ya-tr-span "Перейти к результатам" at bounding box center [419, 433] width 117 height 16
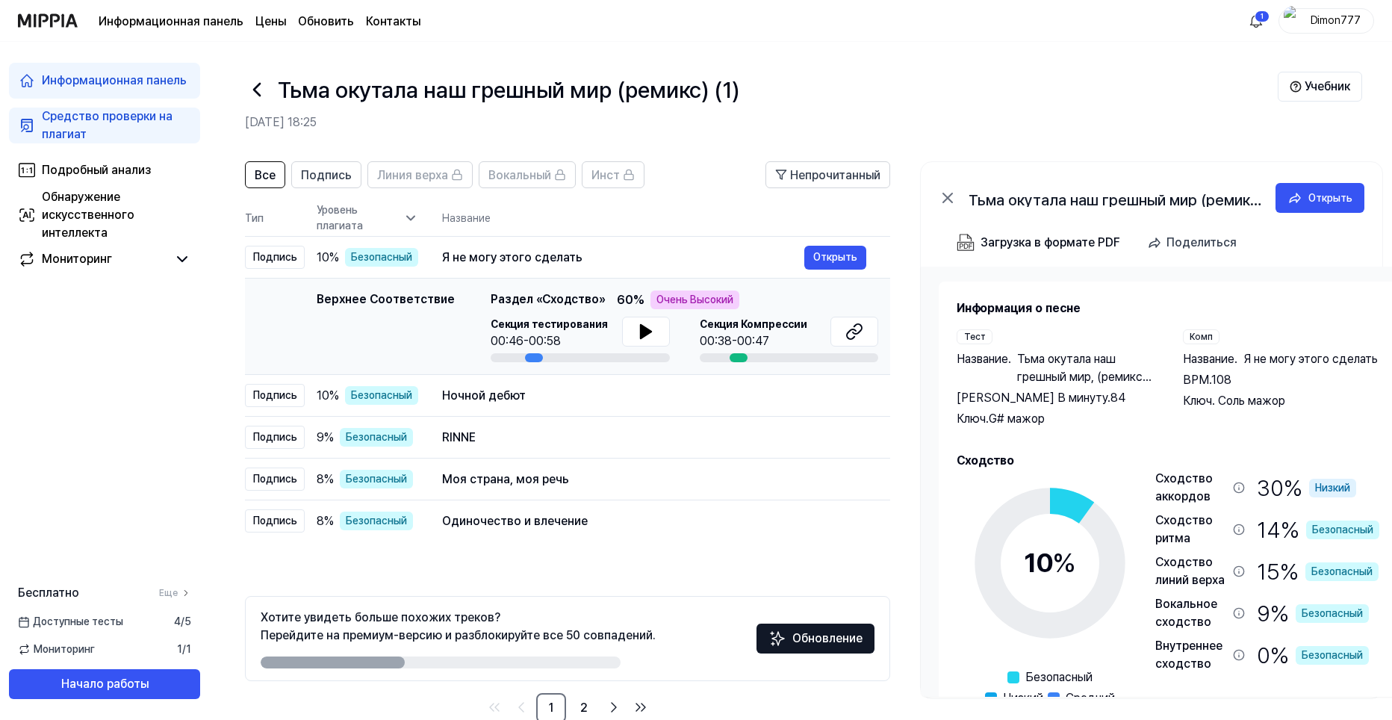
scroll to position [33, 0]
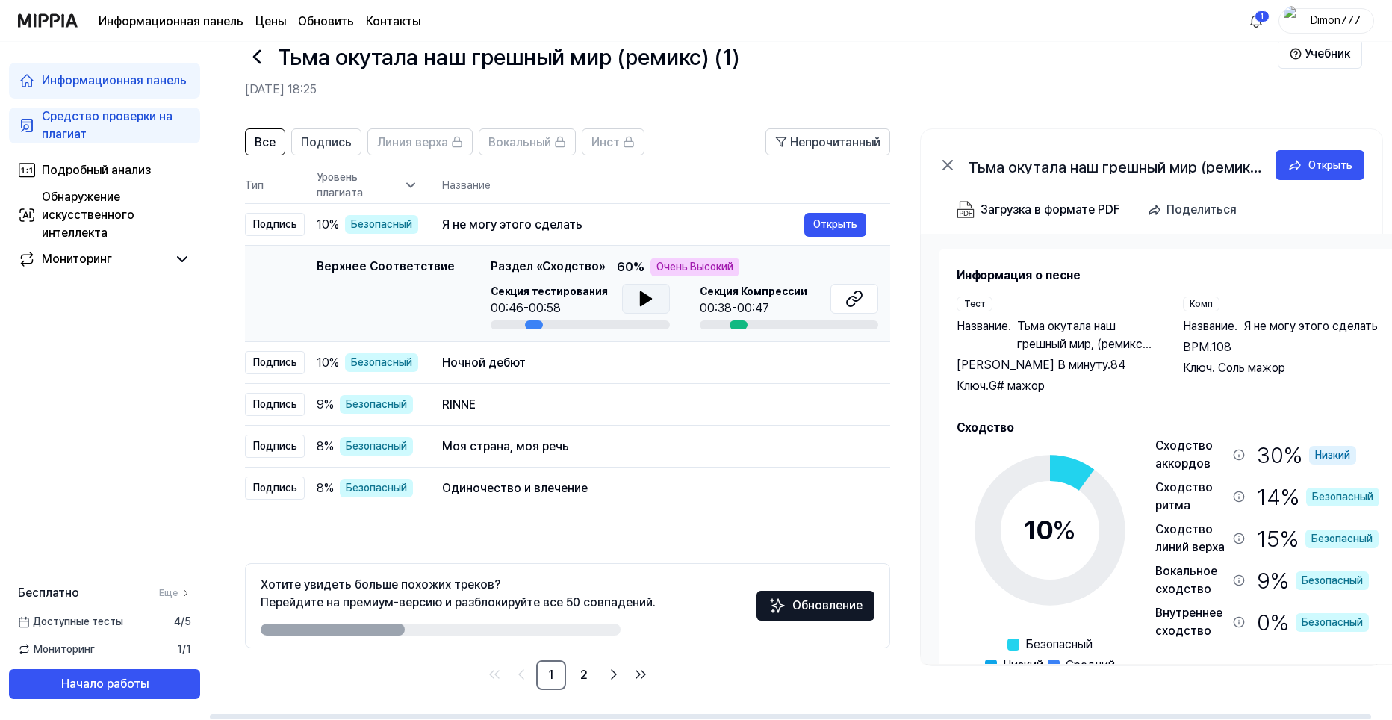
click at [654, 300] on button at bounding box center [646, 299] width 48 height 30
click at [964, 49] on div "Тьма окутала наш грешный мир (ремикс) (1)" at bounding box center [761, 57] width 1033 height 36
click at [640, 296] on icon at bounding box center [645, 298] width 10 height 13
click at [641, 299] on icon at bounding box center [642, 299] width 3 height 12
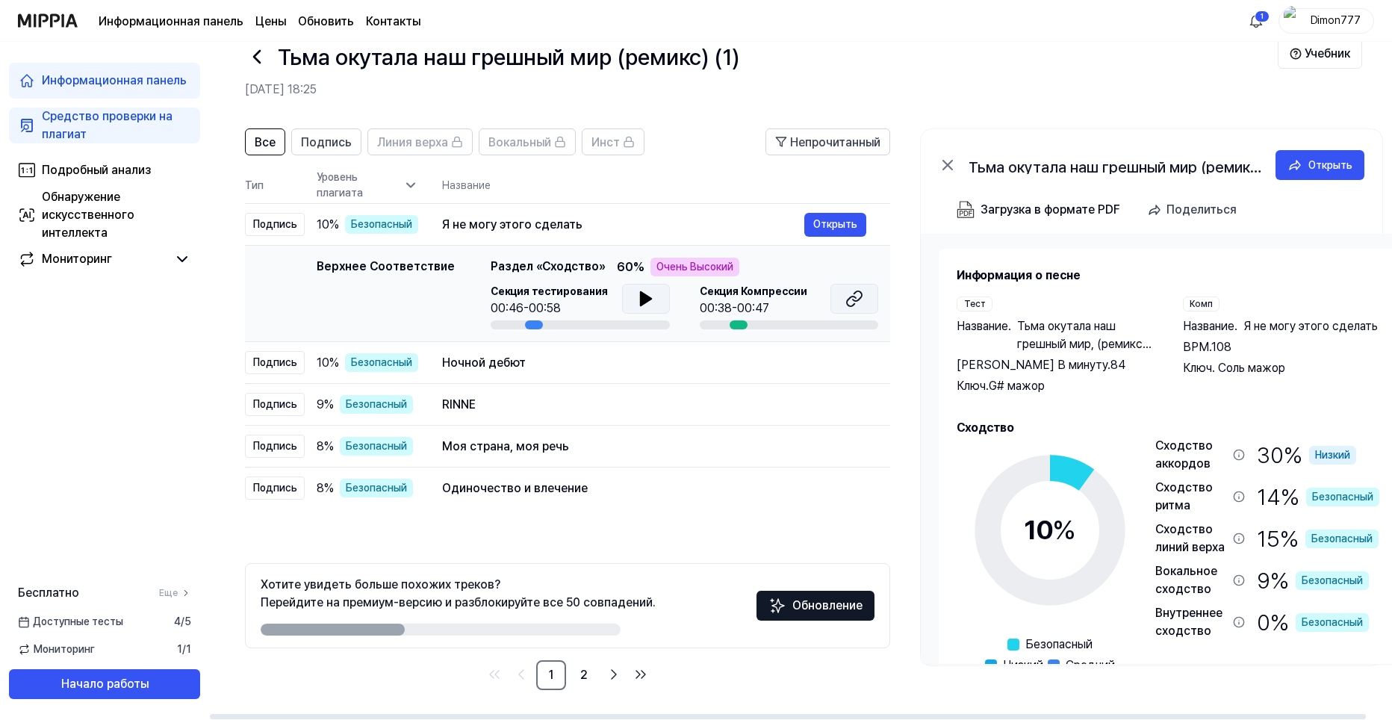
click at [856, 298] on icon at bounding box center [851, 301] width 9 height 10
click at [540, 368] on div "Ночной дебют" at bounding box center [623, 363] width 362 height 18
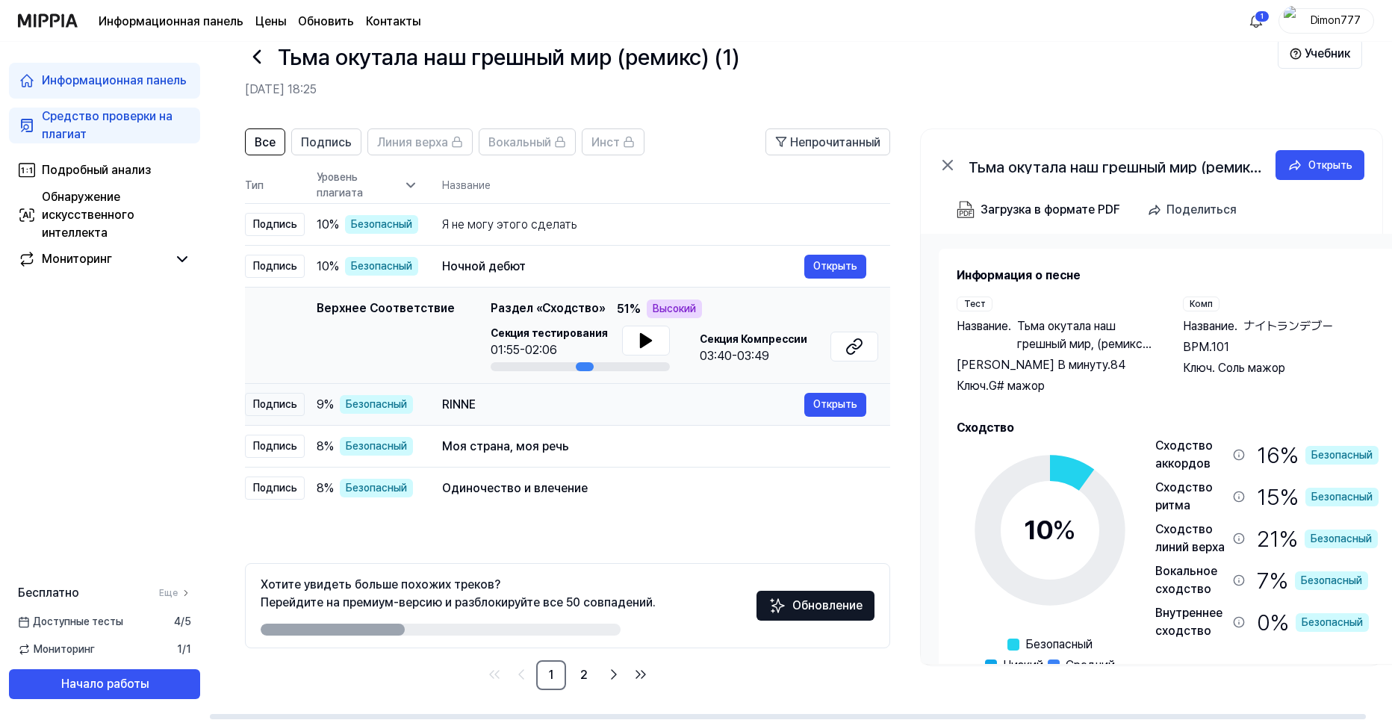
click at [583, 403] on div "RINNE" at bounding box center [623, 405] width 362 height 18
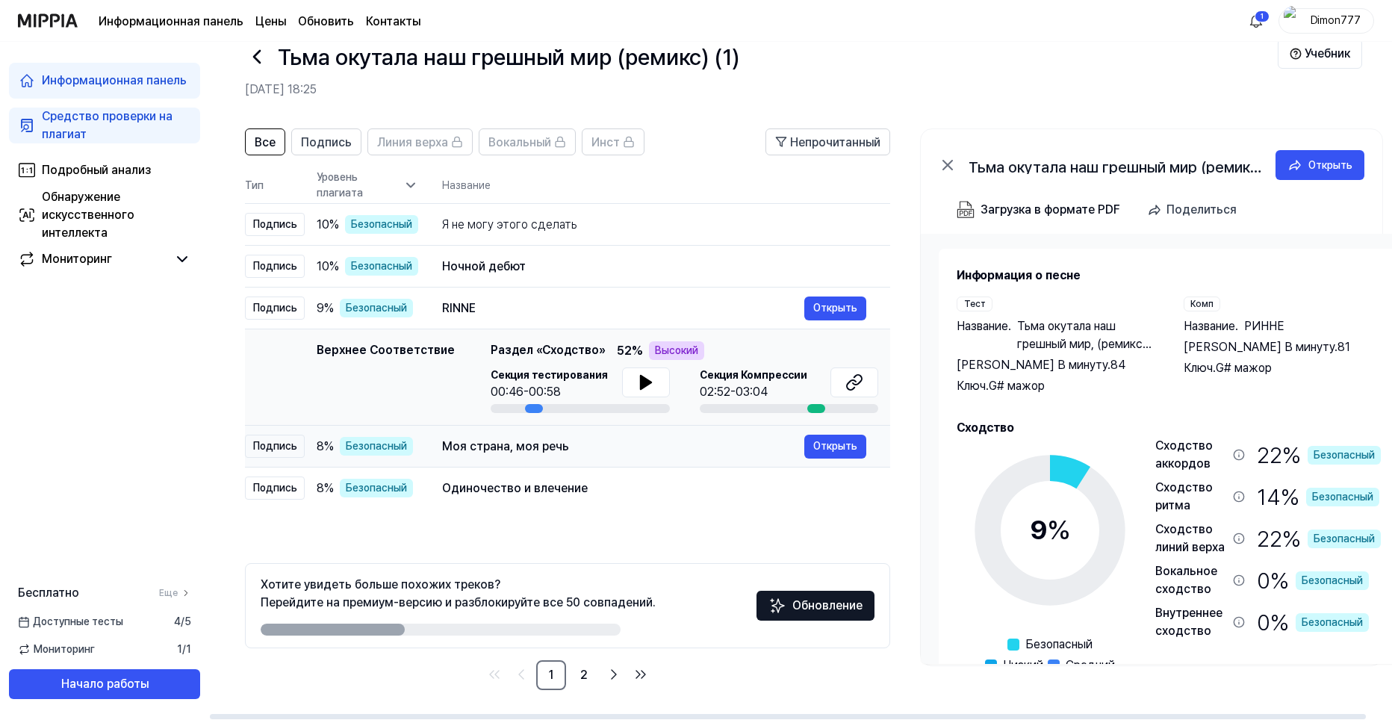
click at [568, 449] on div "Моя страна, моя речь" at bounding box center [623, 447] width 362 height 18
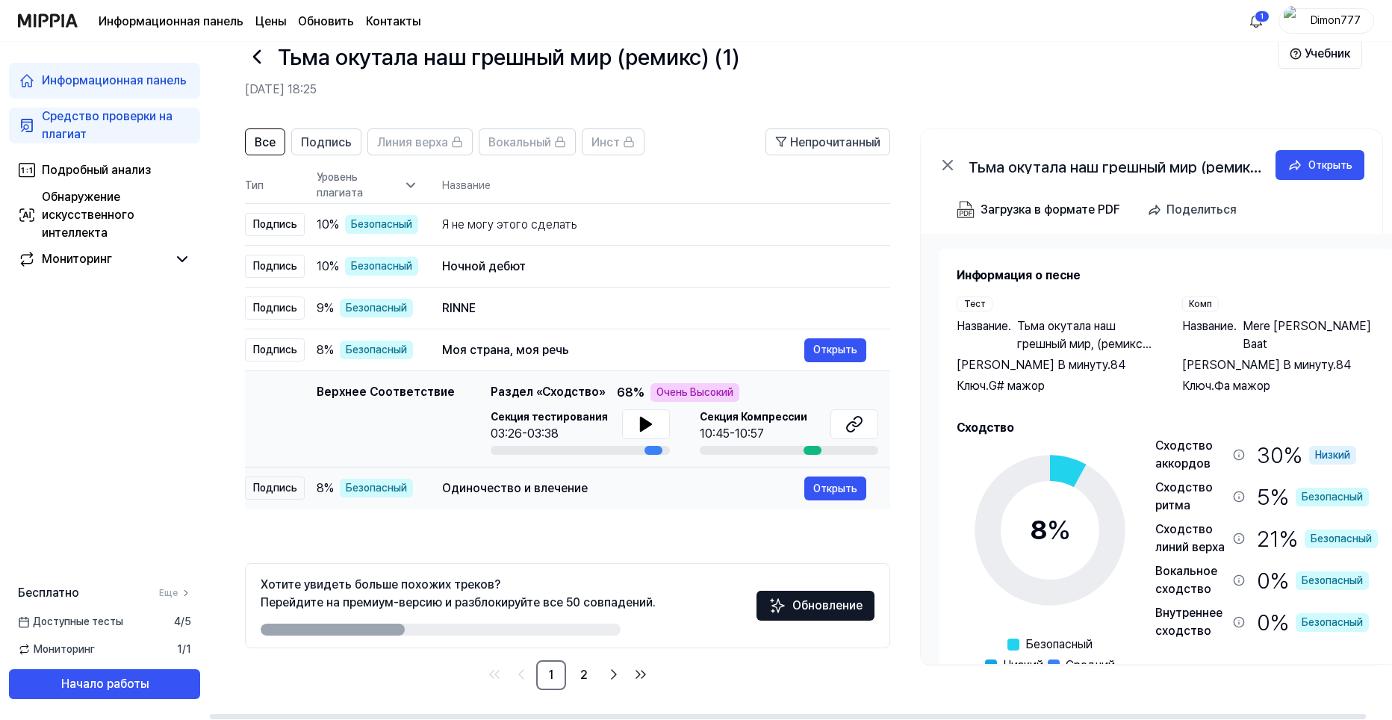
click at [589, 492] on div "Одиночество и влечение" at bounding box center [623, 488] width 362 height 18
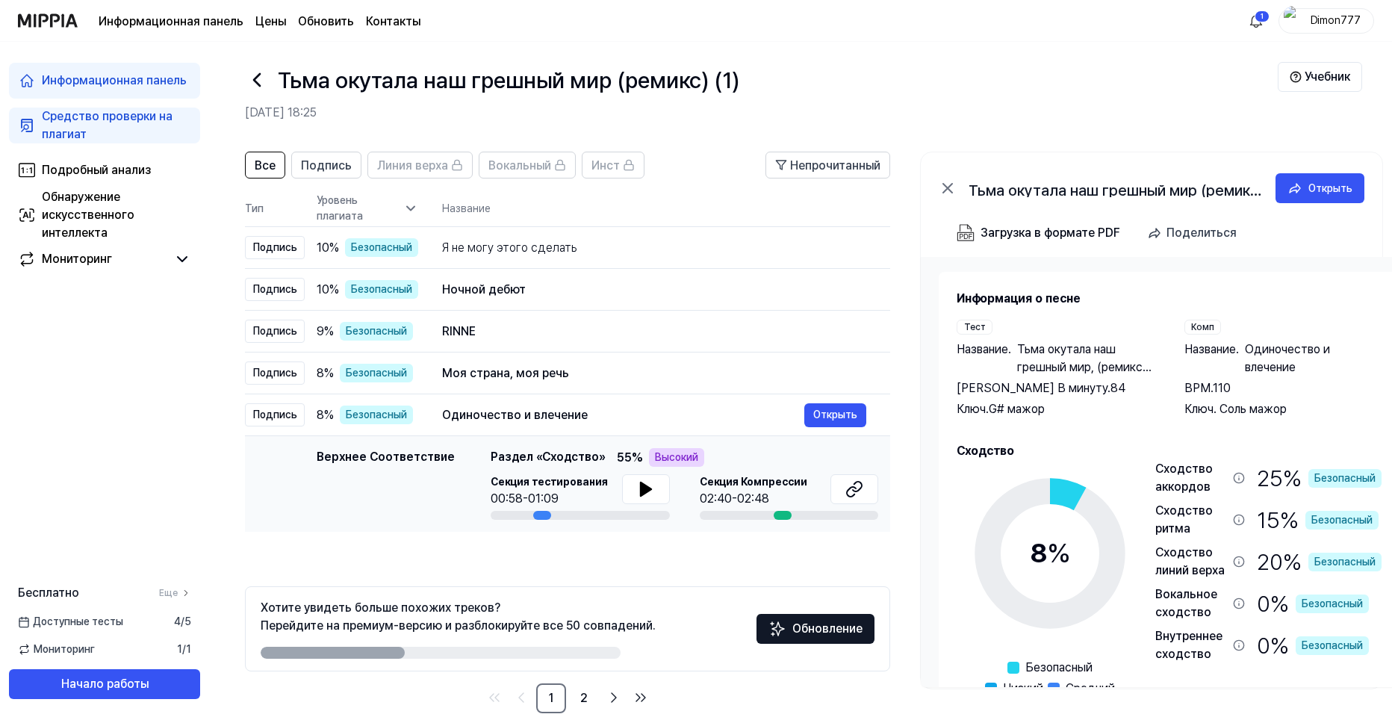
scroll to position [0, 0]
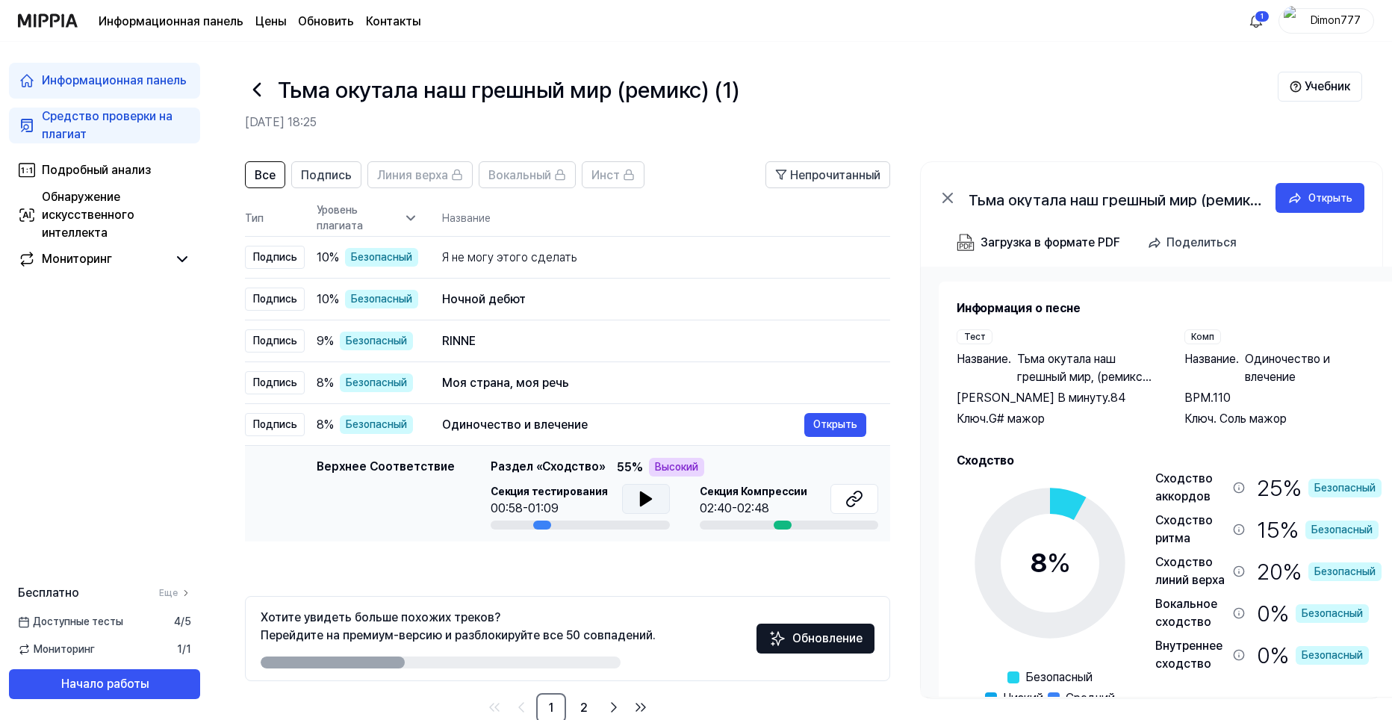
click at [637, 505] on icon at bounding box center [646, 499] width 18 height 18
click at [647, 432] on div "Одиночество и влечение" at bounding box center [623, 425] width 362 height 18
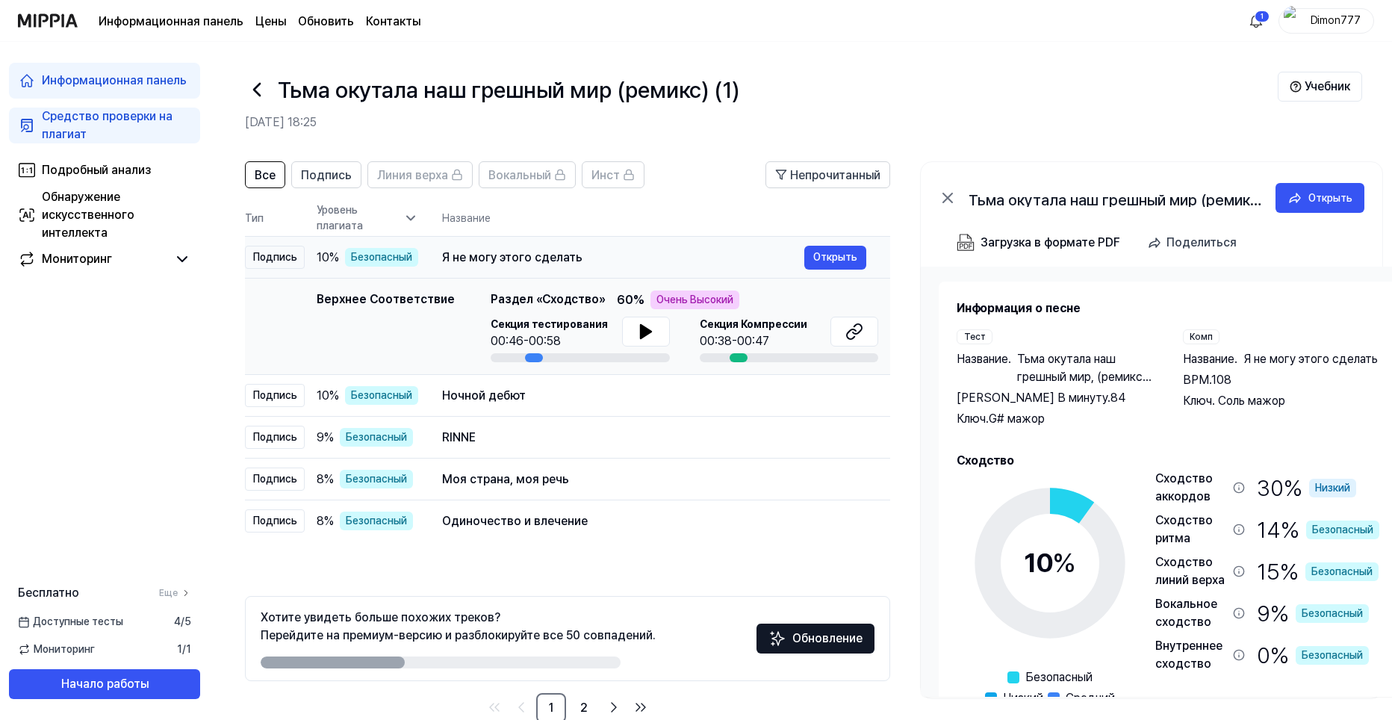
click at [747, 255] on div "Я не могу этого сделать" at bounding box center [623, 258] width 362 height 18
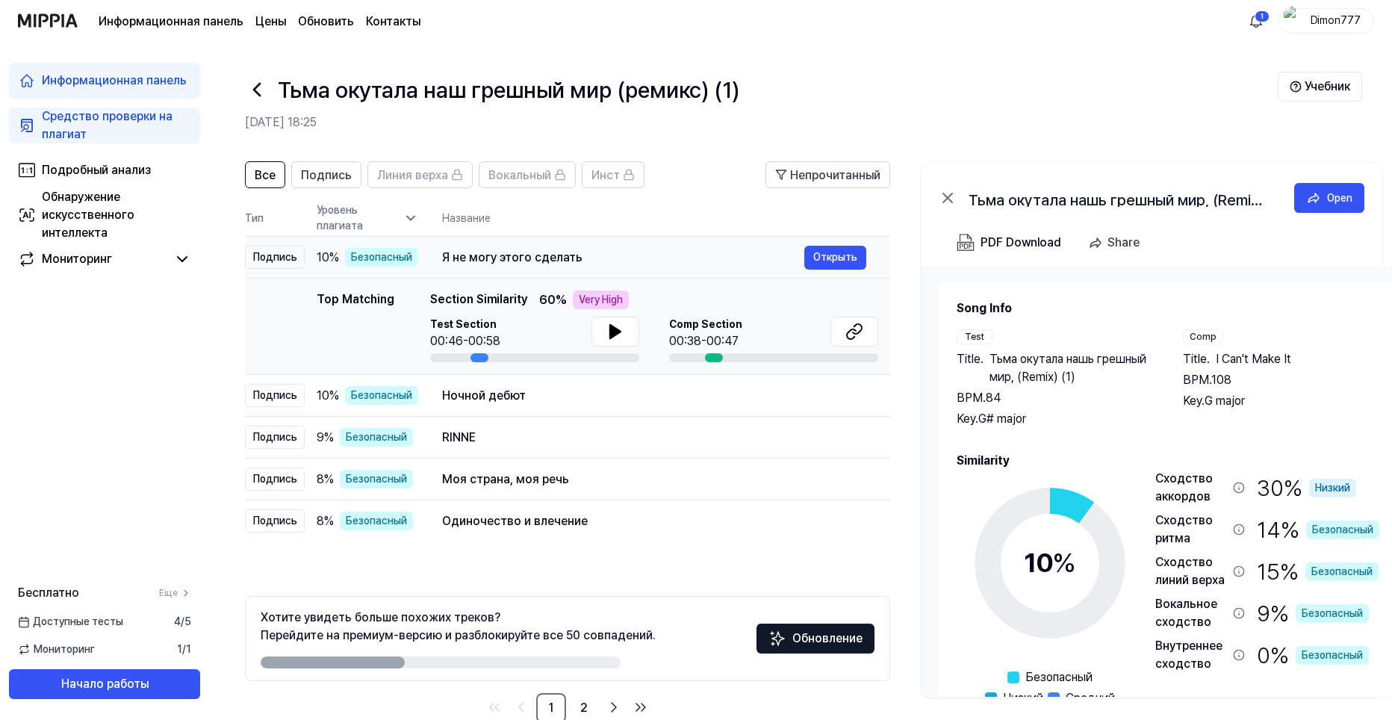
click at [747, 255] on div "Я не могу этого сделать" at bounding box center [623, 258] width 362 height 18
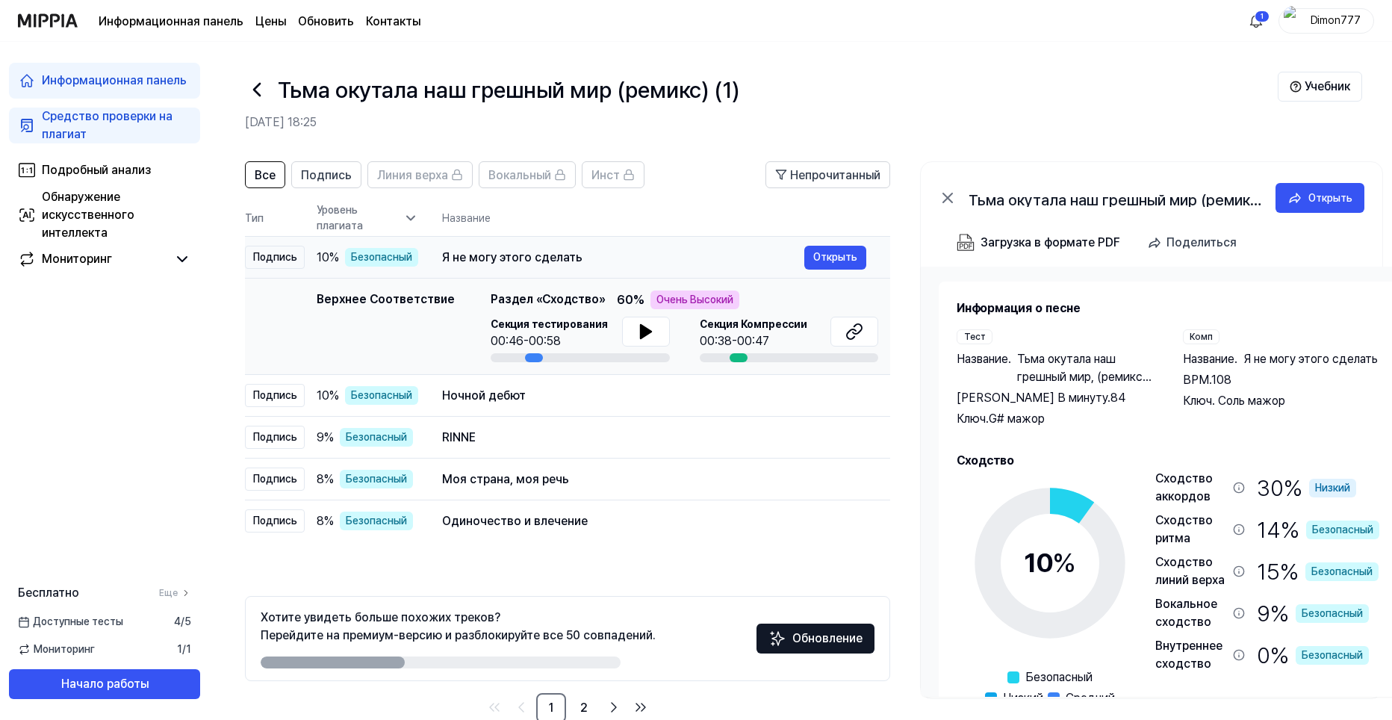
click at [747, 255] on div "Я не могу этого сделать" at bounding box center [623, 258] width 362 height 18
click at [607, 446] on div "RINNE" at bounding box center [623, 438] width 362 height 18
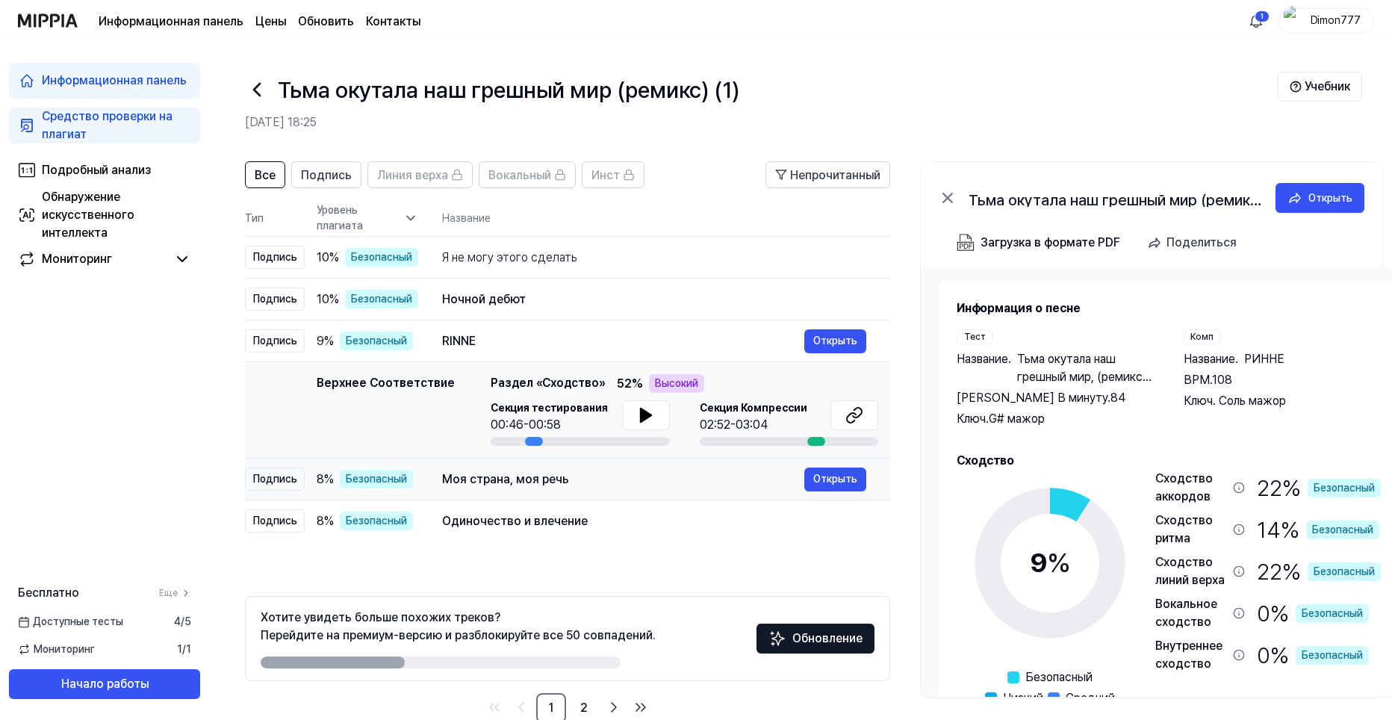
click at [572, 470] on div "Моя страна, моя речь Открыть" at bounding box center [654, 479] width 424 height 24
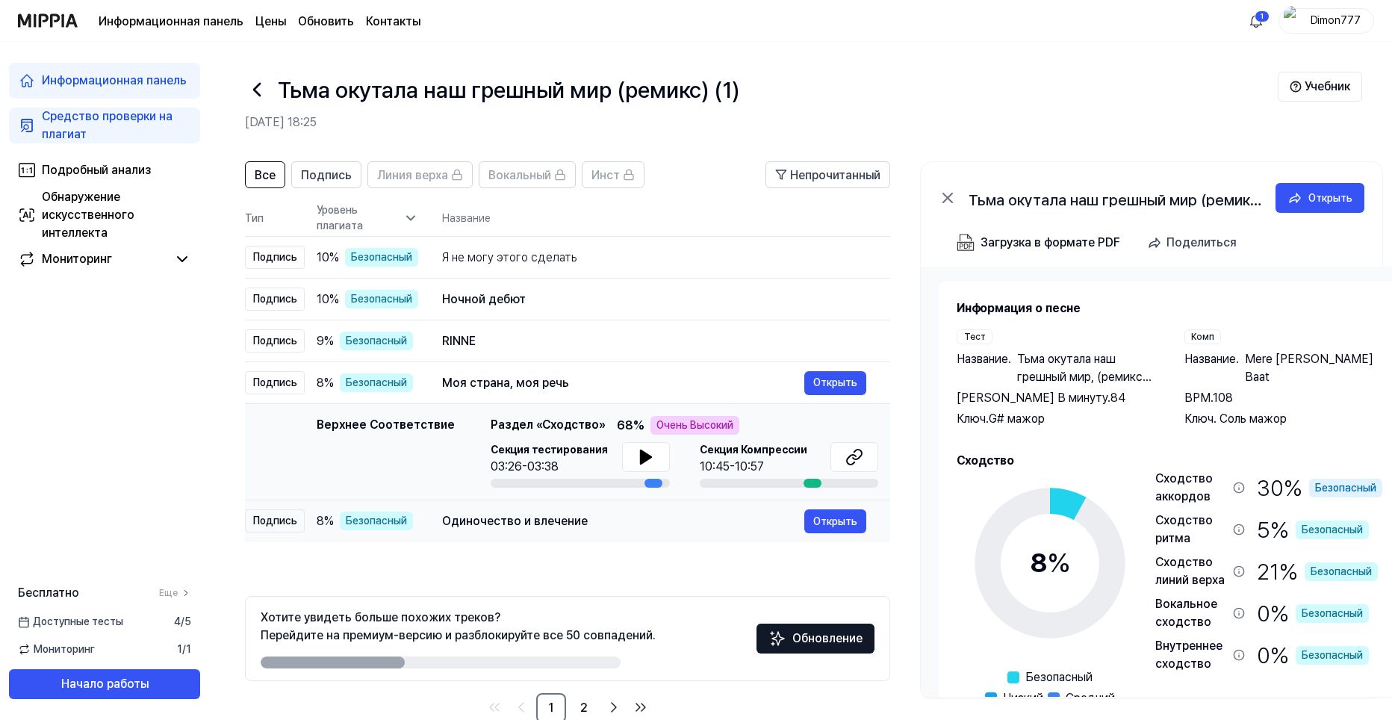
click at [590, 515] on div "Одиночество и влечение" at bounding box center [623, 521] width 362 height 18
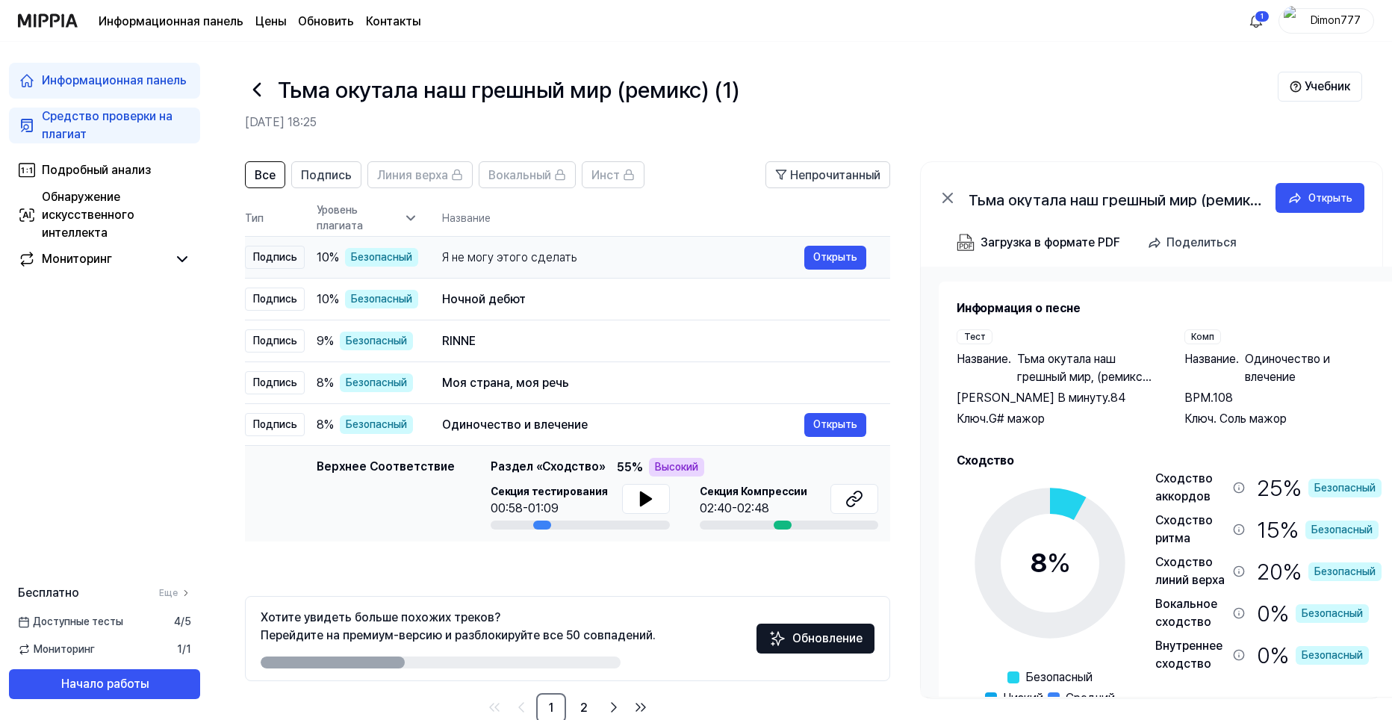
click at [591, 249] on div "Я не могу этого сделать" at bounding box center [623, 258] width 362 height 18
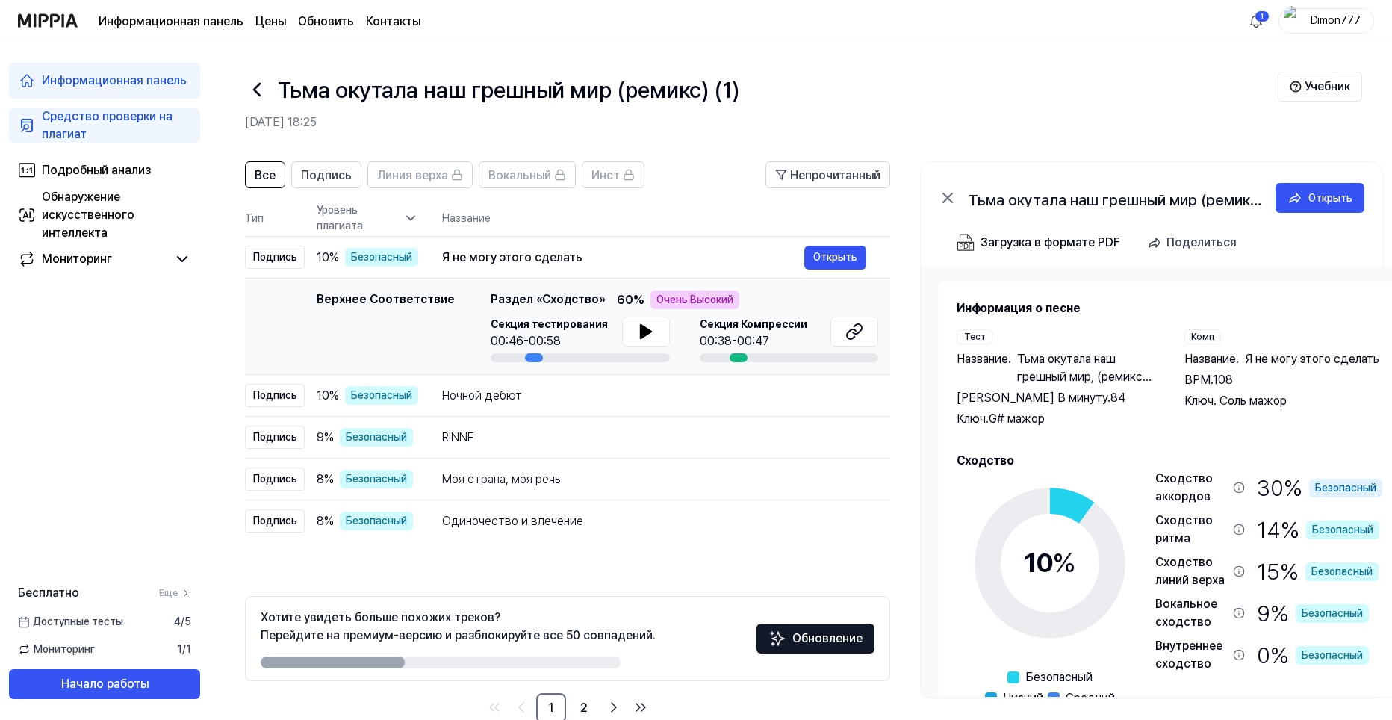
click at [984, 72] on div "Тьма окутала наш грешный мир (ремикс) (1)" at bounding box center [761, 90] width 1033 height 36
